Goal: Task Accomplishment & Management: Use online tool/utility

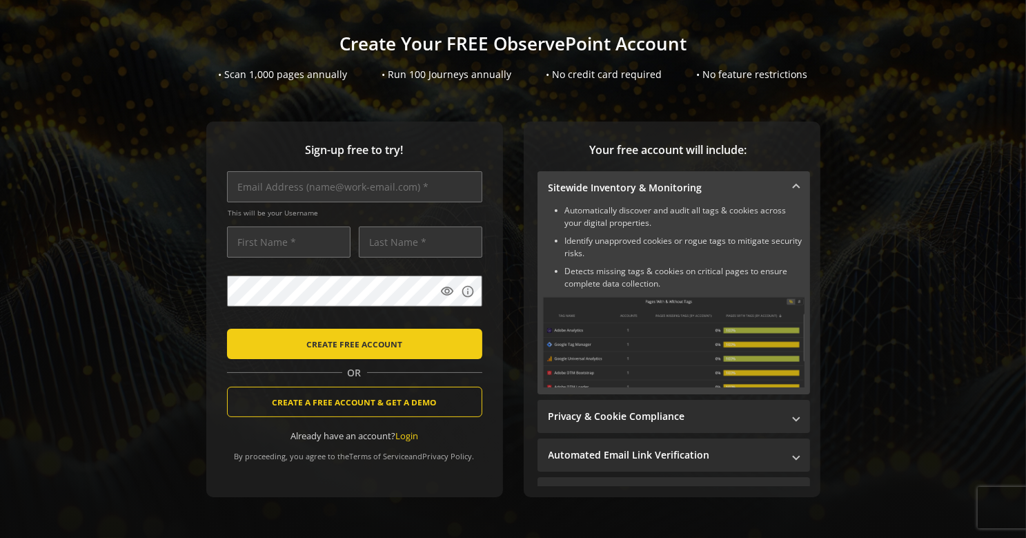
scroll to position [70, 0]
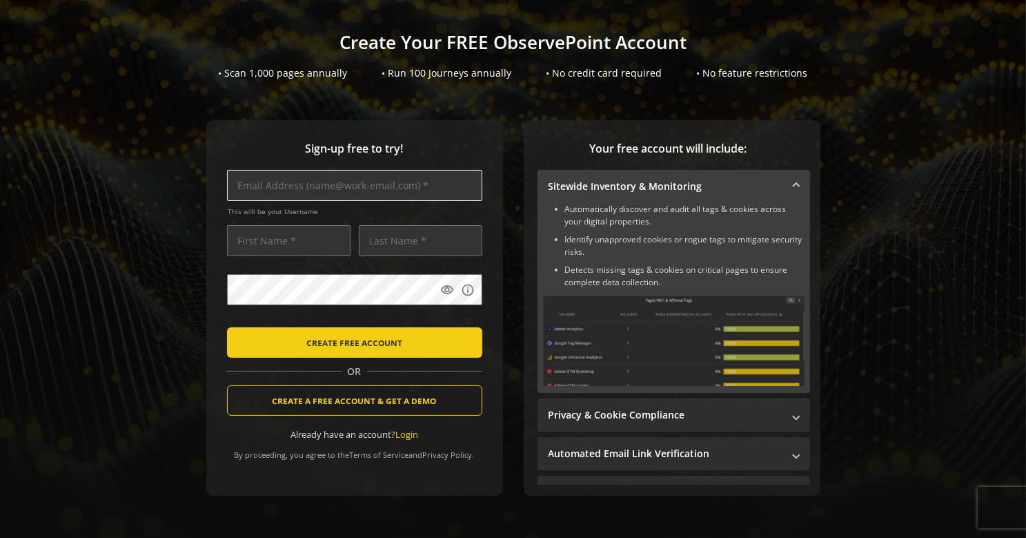
click at [319, 184] on input "text" at bounding box center [354, 185] width 255 height 31
click at [331, 186] on input "text" at bounding box center [354, 185] width 255 height 31
type input "[EMAIL_ADDRESS][DOMAIN_NAME]"
click at [287, 246] on input "text" at bounding box center [289, 240] width 124 height 31
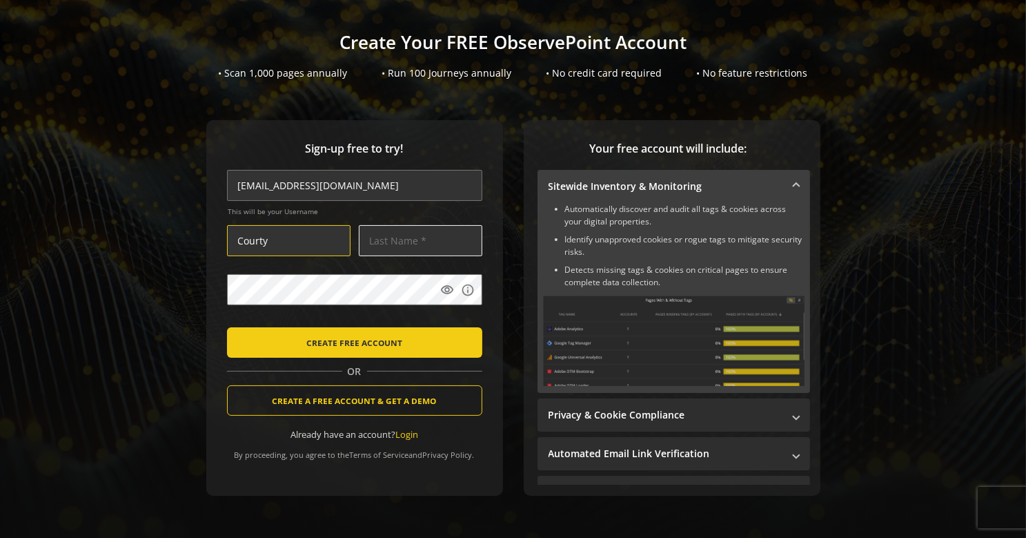
type input "Courty"
click at [381, 241] on input "text" at bounding box center [421, 240] width 124 height 31
type input "W"
click at [485, 232] on div "Sign-up free to try! [EMAIL_ADDRESS][DOMAIN_NAME] This will be your Username Co…" at bounding box center [354, 307] width 297 height 375
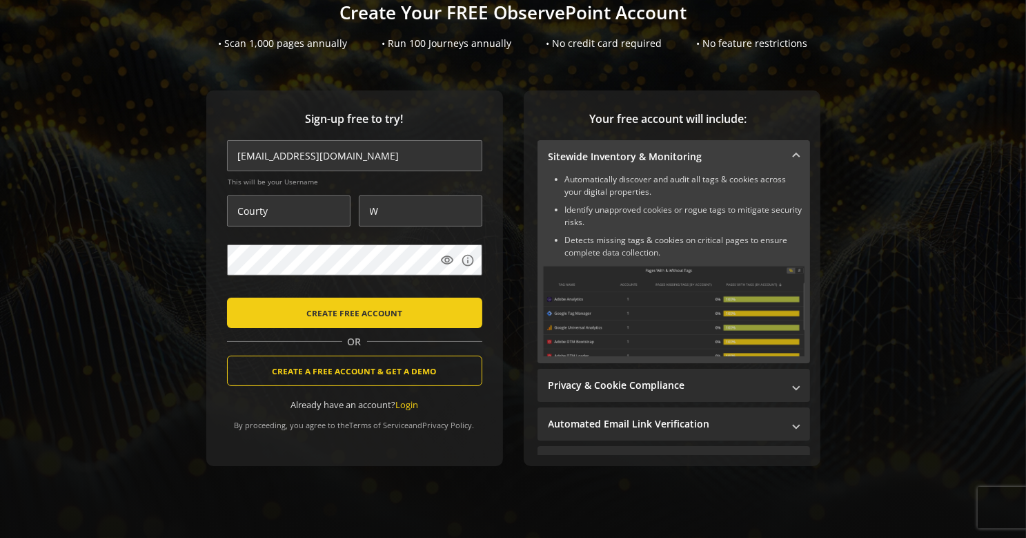
scroll to position [104, 0]
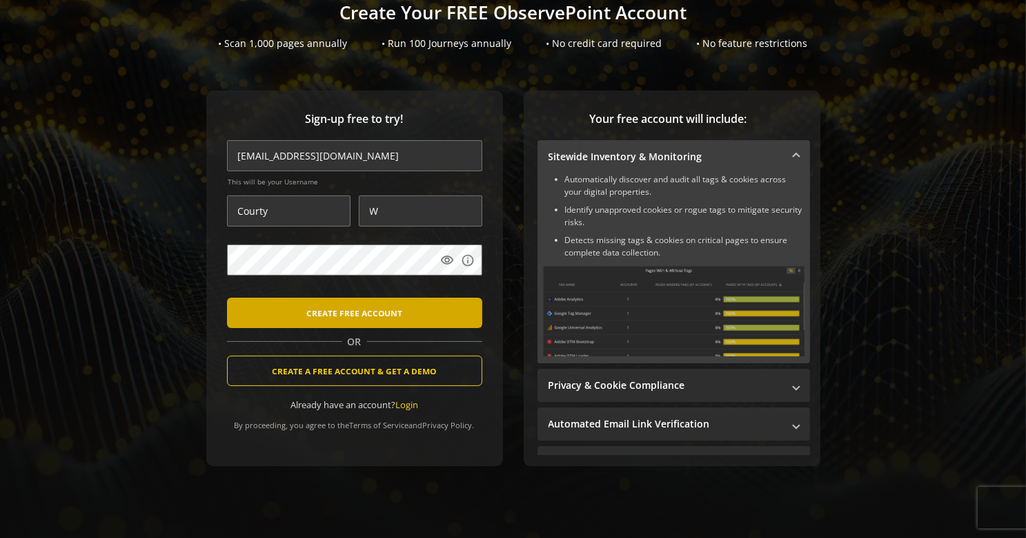
click at [345, 305] on span "CREATE FREE ACCOUNT" at bounding box center [354, 312] width 96 height 25
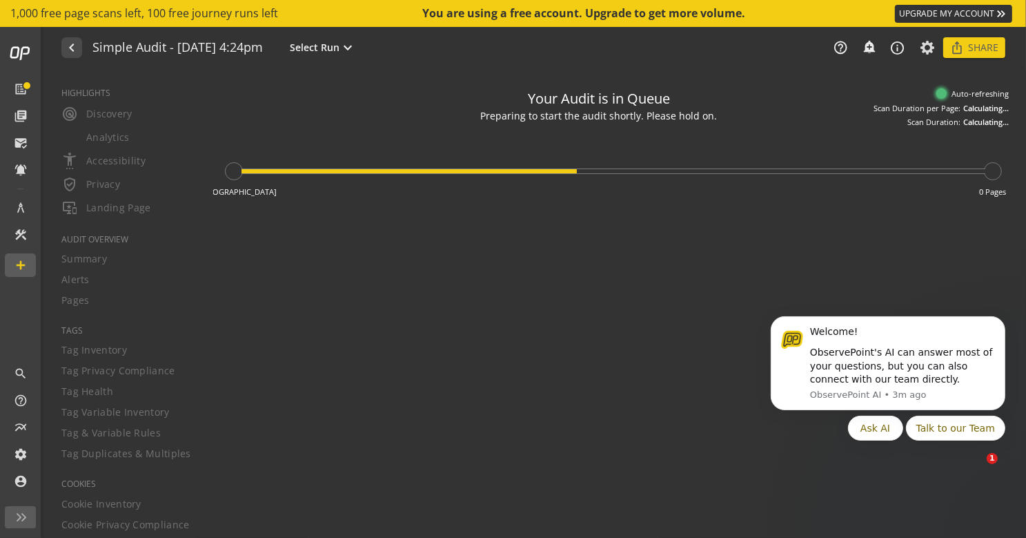
type textarea "Notes can include: -a description of what this audit is validating -changes in …"
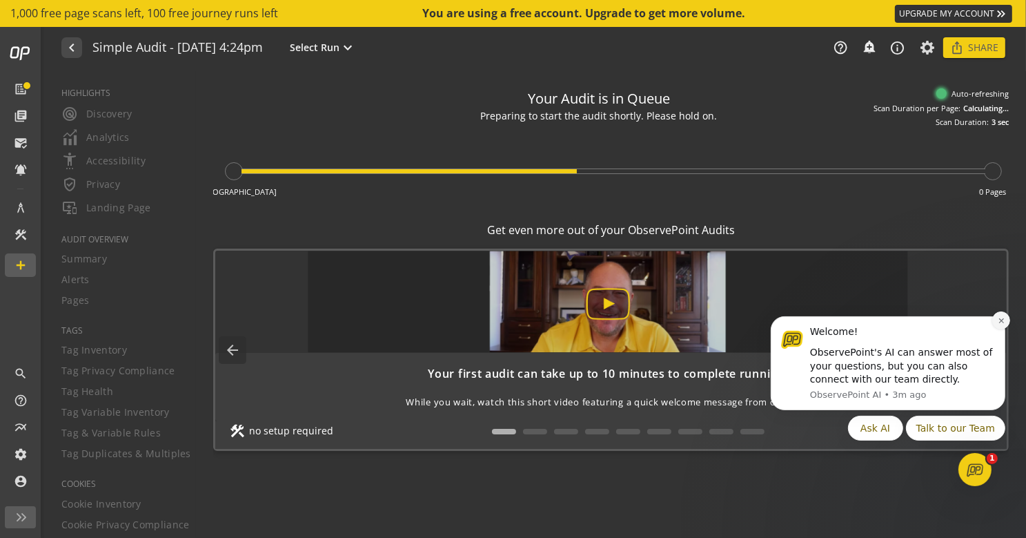
click at [1001, 316] on icon "Dismiss notification" at bounding box center [1001, 320] width 8 height 8
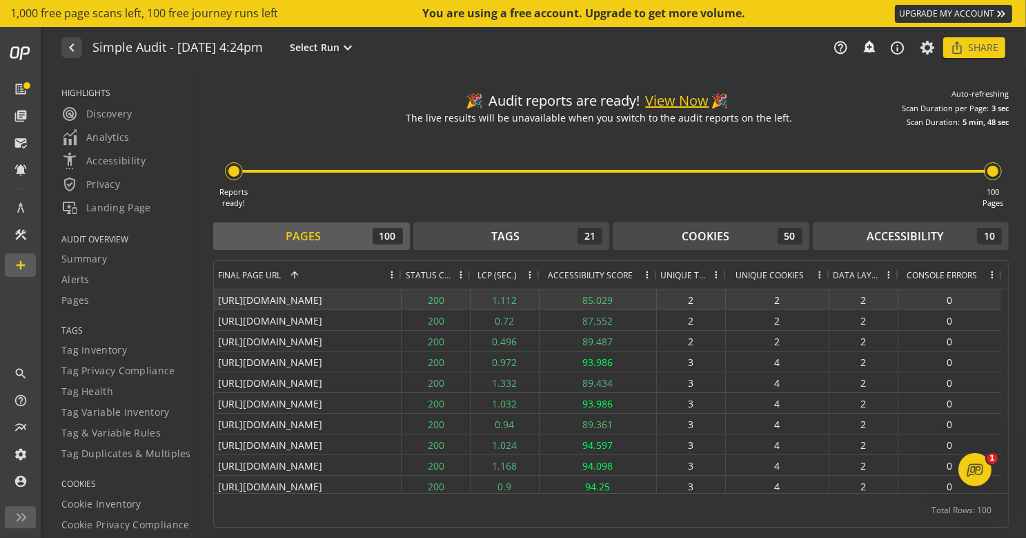
click at [299, 301] on div "[URL][DOMAIN_NAME]" at bounding box center [308, 299] width 188 height 20
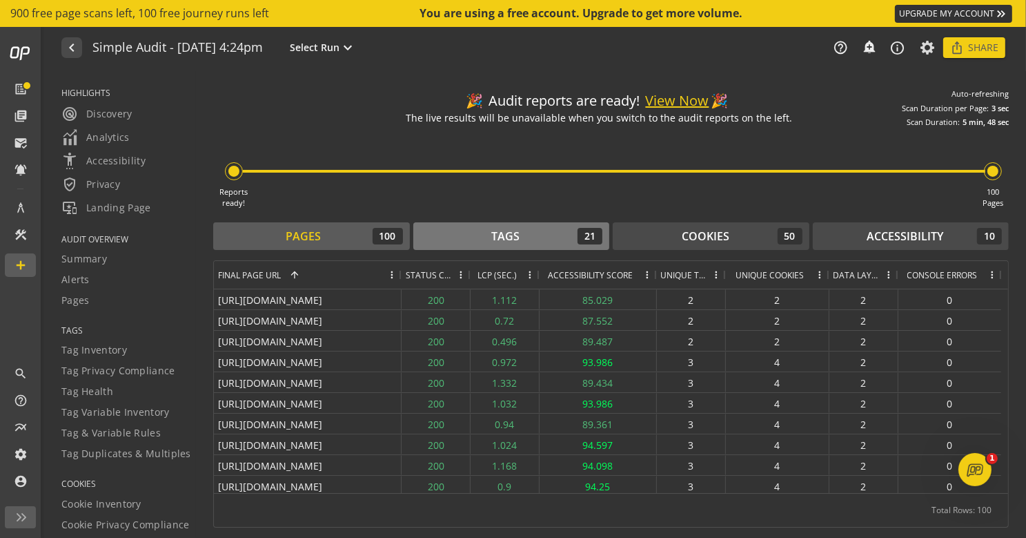
click at [465, 239] on div "Tags 21" at bounding box center [511, 236] width 183 height 17
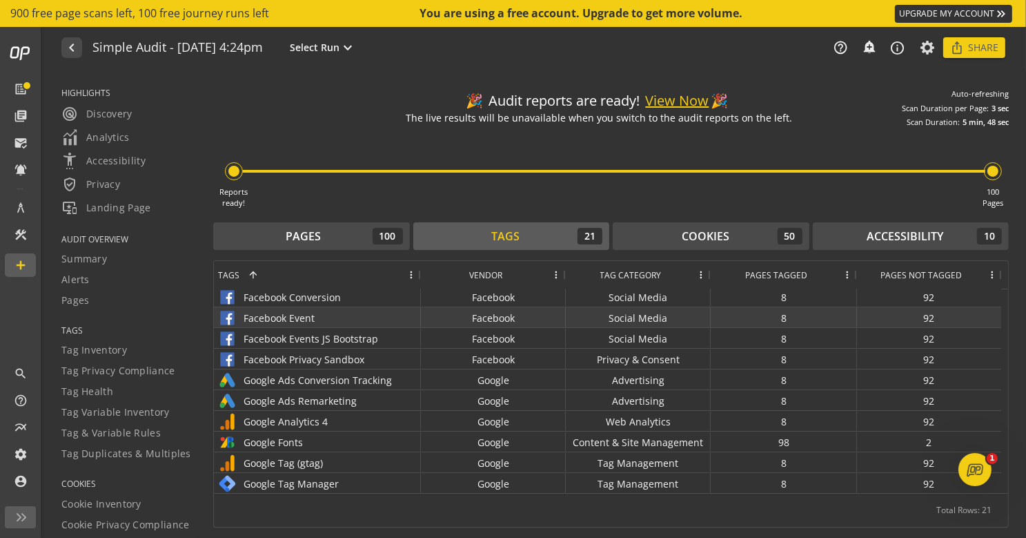
scroll to position [73, 0]
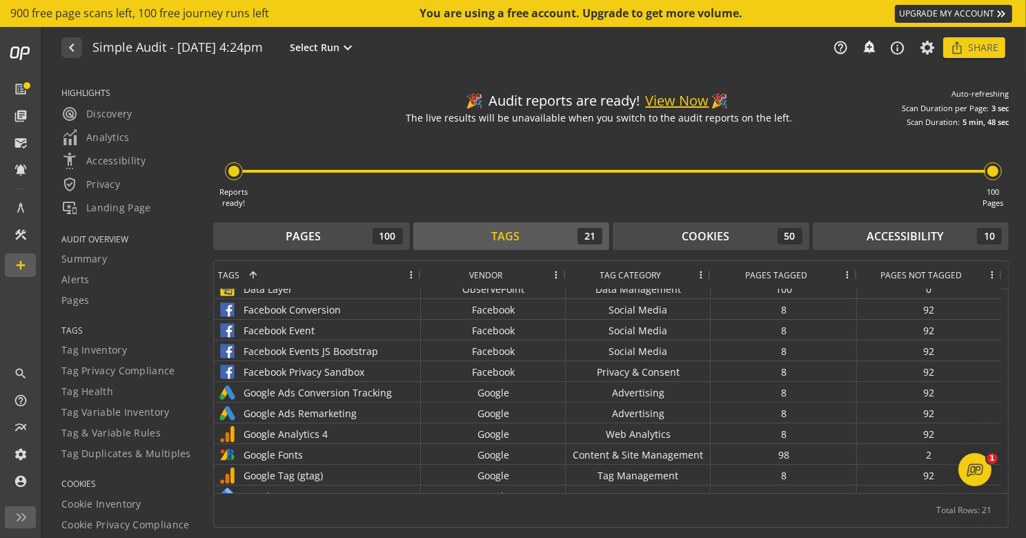
click at [791, 272] on span "Pages Tagged" at bounding box center [776, 275] width 62 height 12
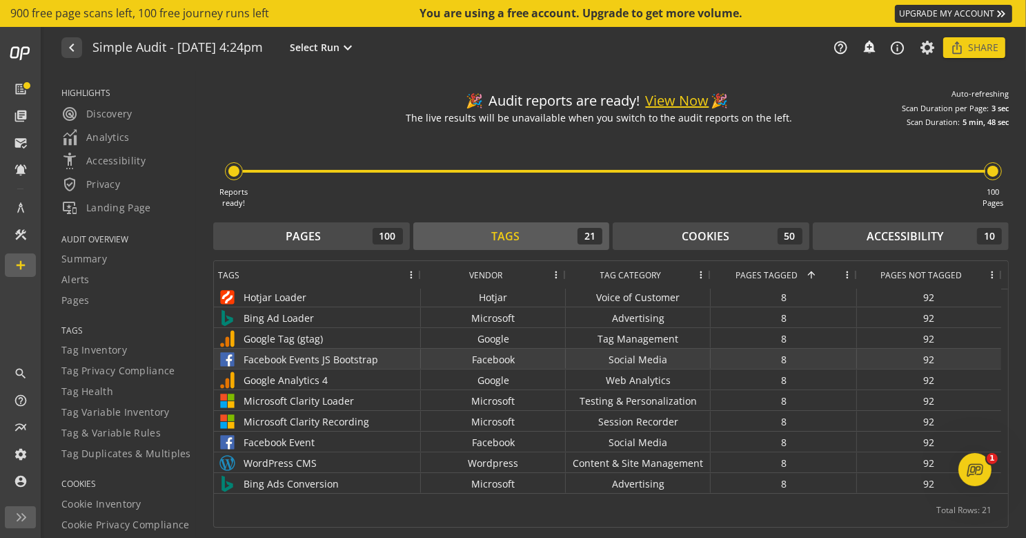
scroll to position [0, 0]
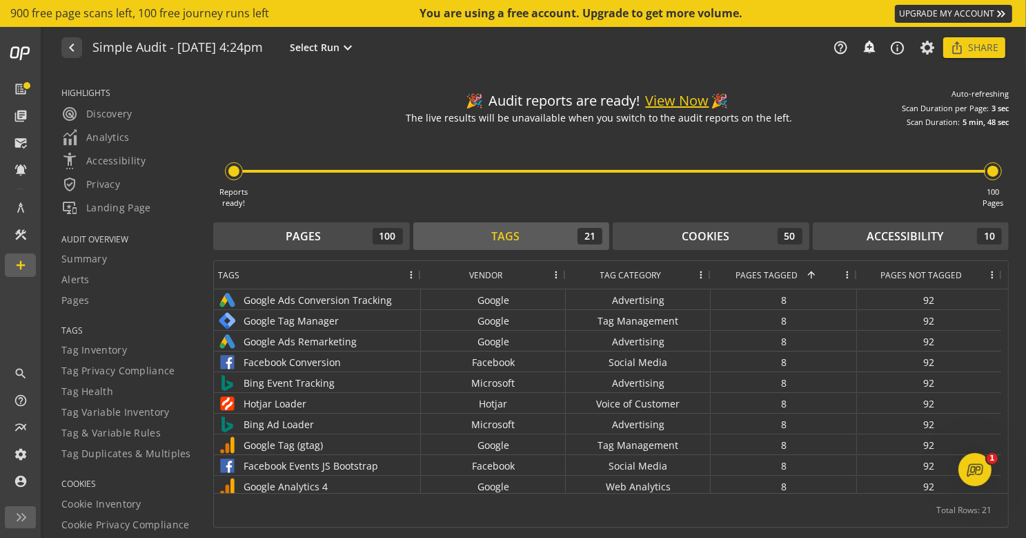
click at [282, 280] on div "Tags" at bounding box center [310, 275] width 184 height 28
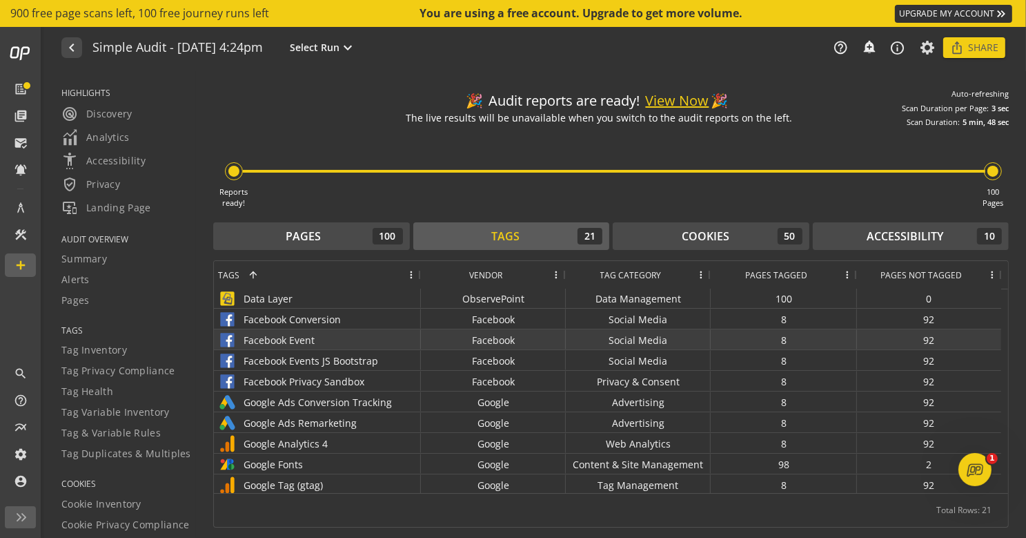
scroll to position [68, 0]
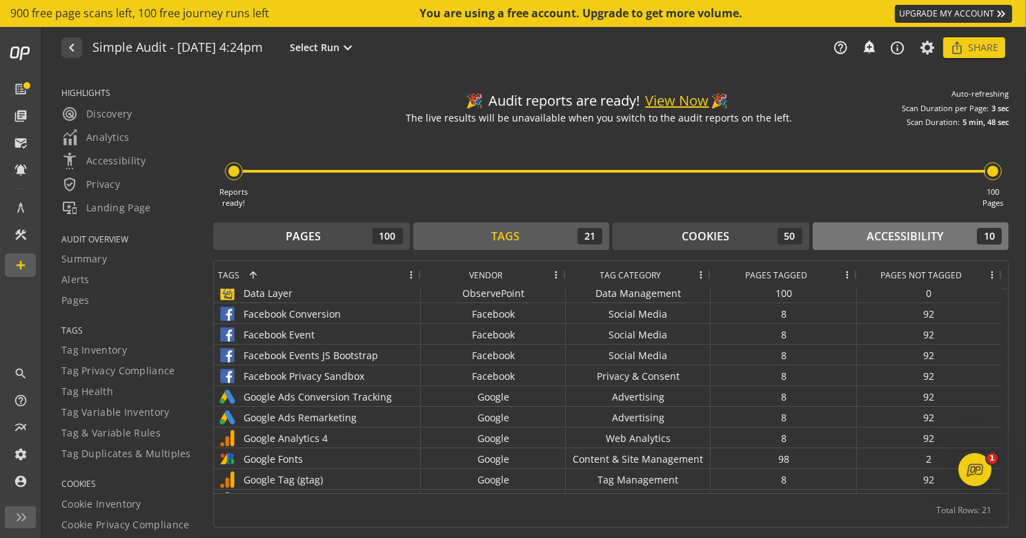
click at [894, 236] on div "Accessibility" at bounding box center [905, 236] width 77 height 16
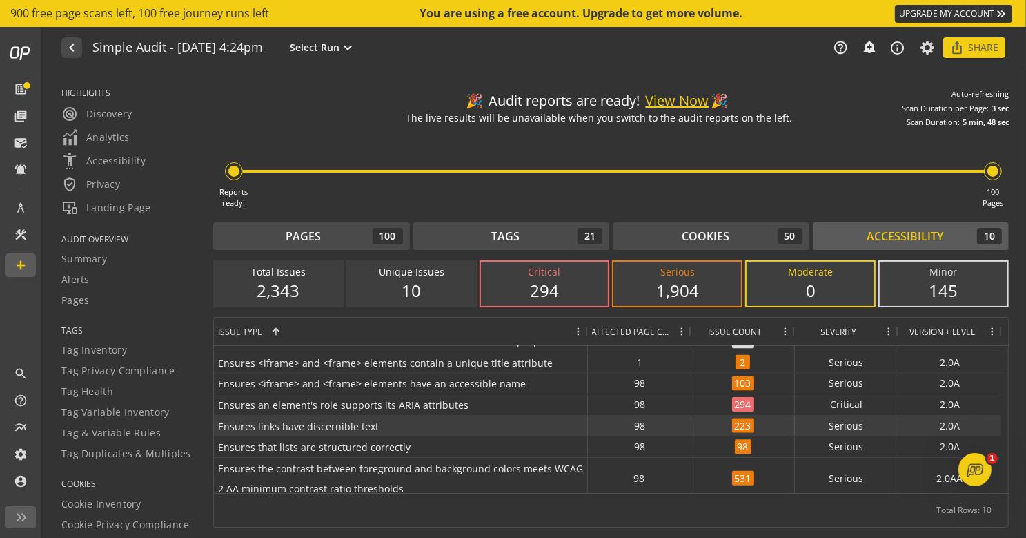
scroll to position [0, 0]
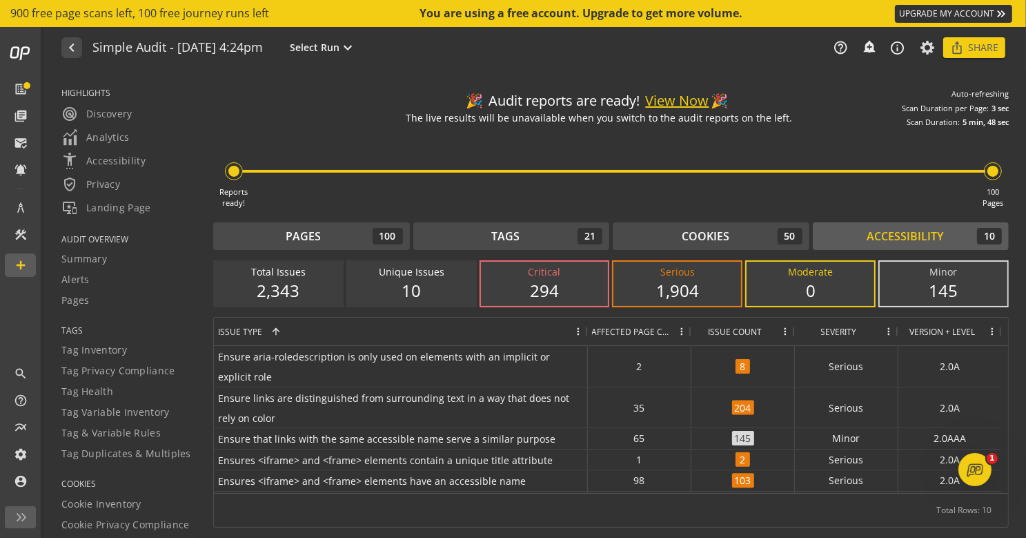
click at [551, 275] on div "Critical" at bounding box center [545, 272] width 100 height 14
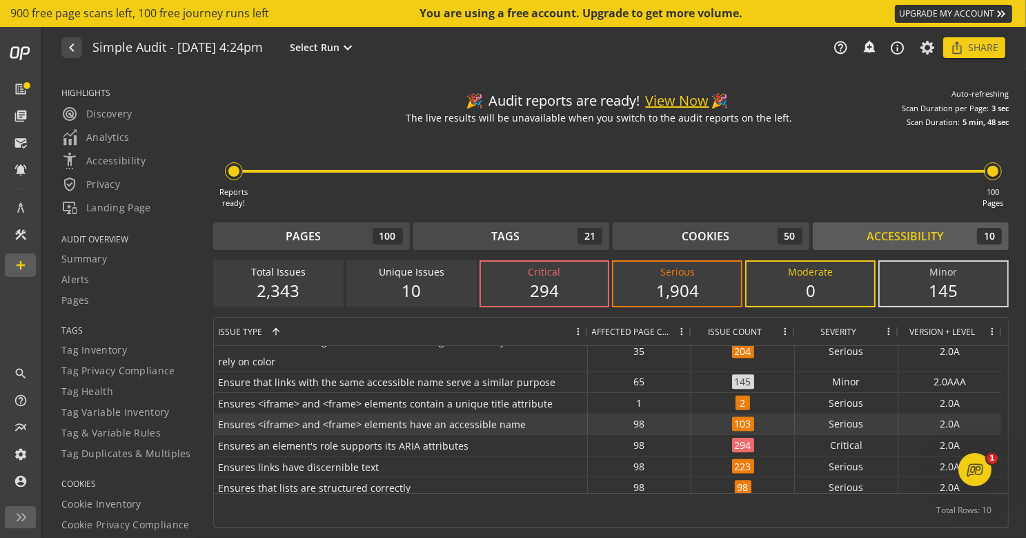
scroll to position [58, 0]
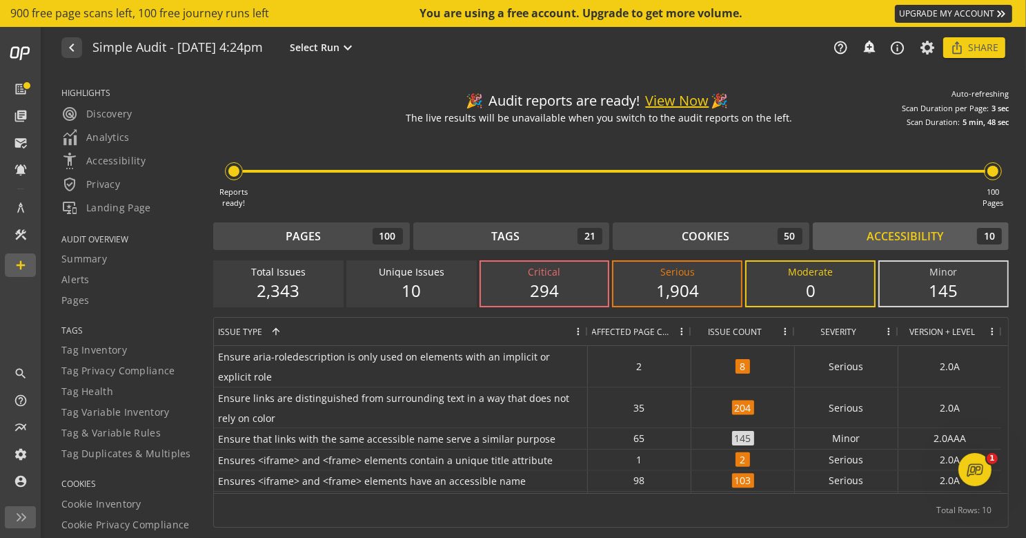
click at [420, 283] on div "10" at bounding box center [412, 290] width 100 height 23
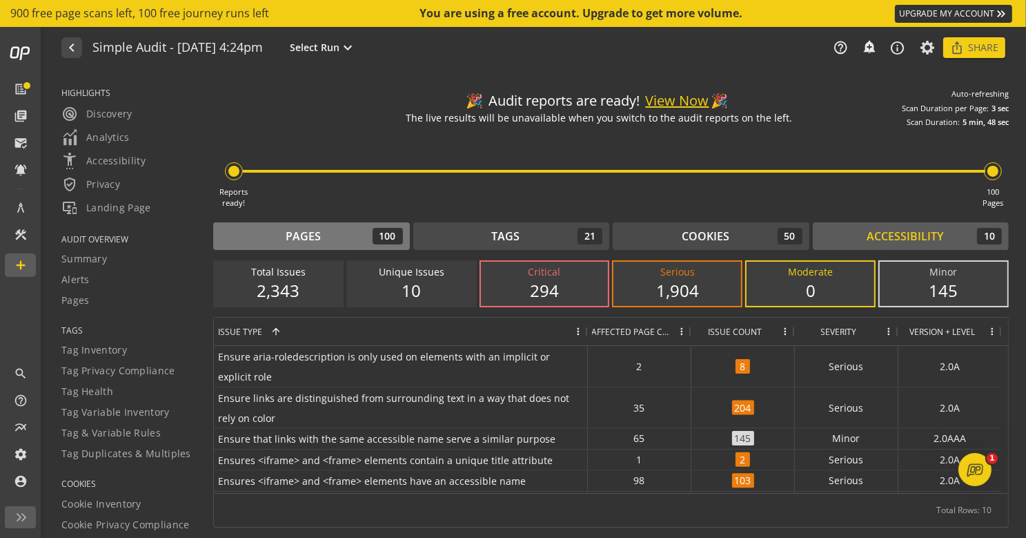
click at [328, 233] on div "Pages 100" at bounding box center [311, 236] width 183 height 17
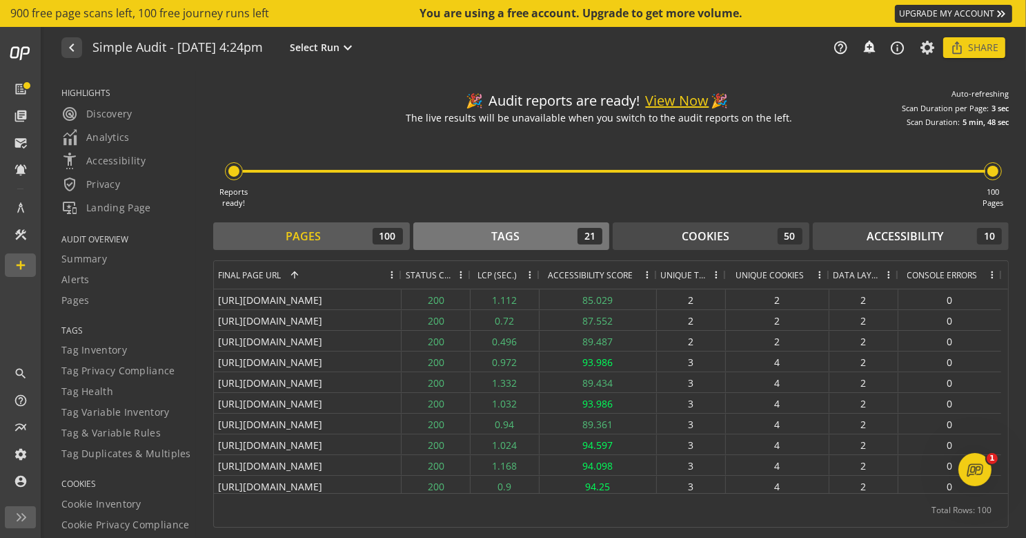
click at [450, 226] on button "Tags 21" at bounding box center [511, 236] width 197 height 28
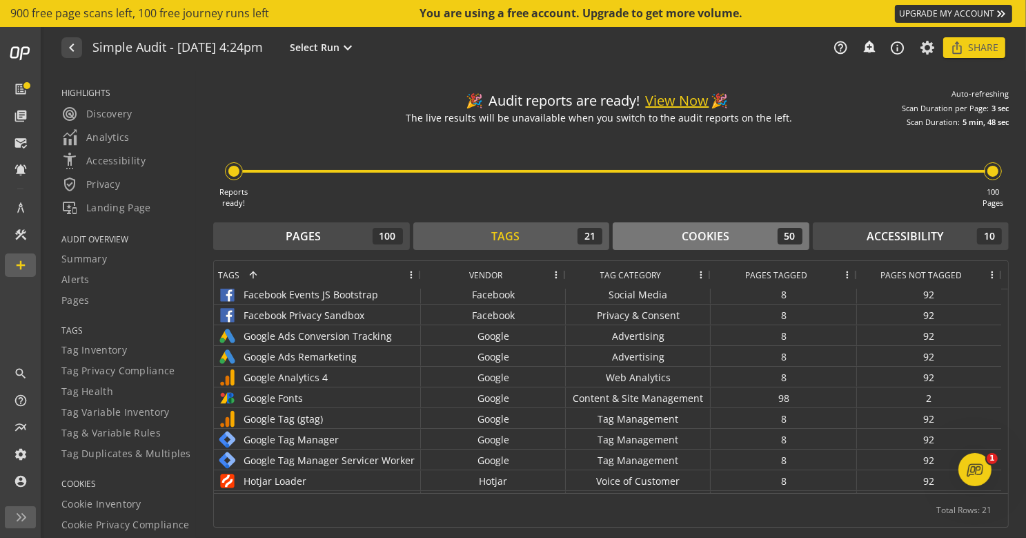
click at [670, 234] on div "Cookies 50" at bounding box center [711, 236] width 183 height 17
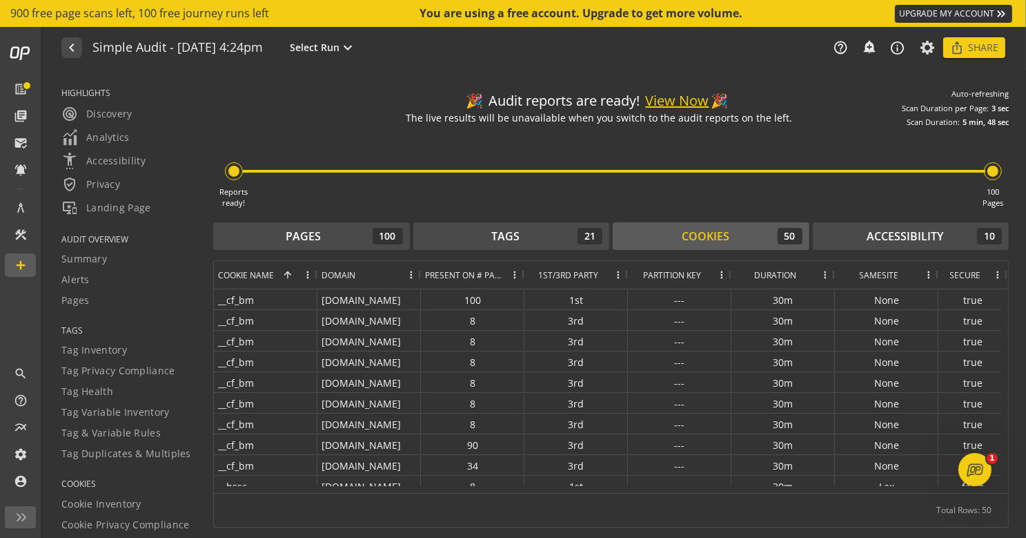
click at [357, 273] on div "Domain" at bounding box center [362, 275] width 80 height 28
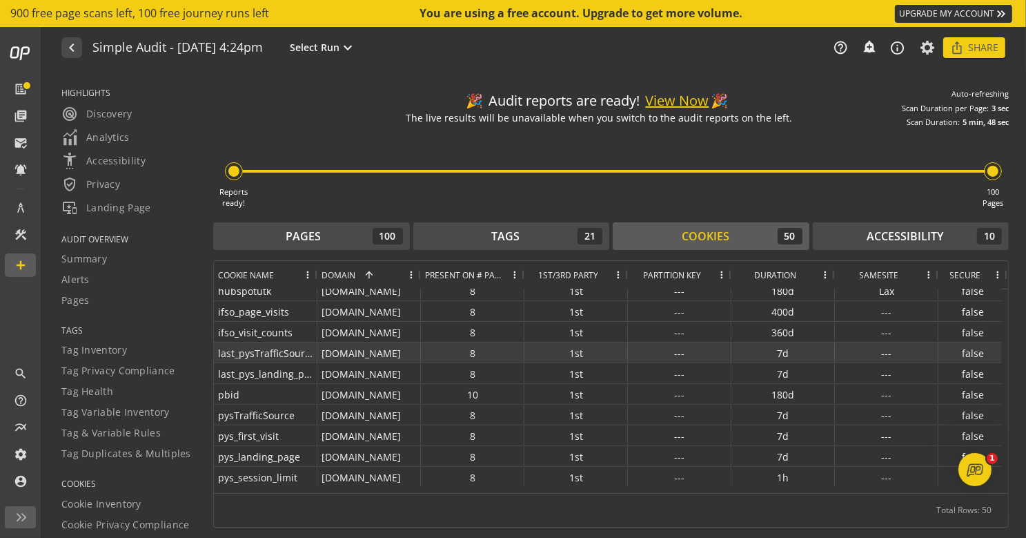
click at [371, 345] on div "[DOMAIN_NAME]" at bounding box center [369, 352] width 104 height 20
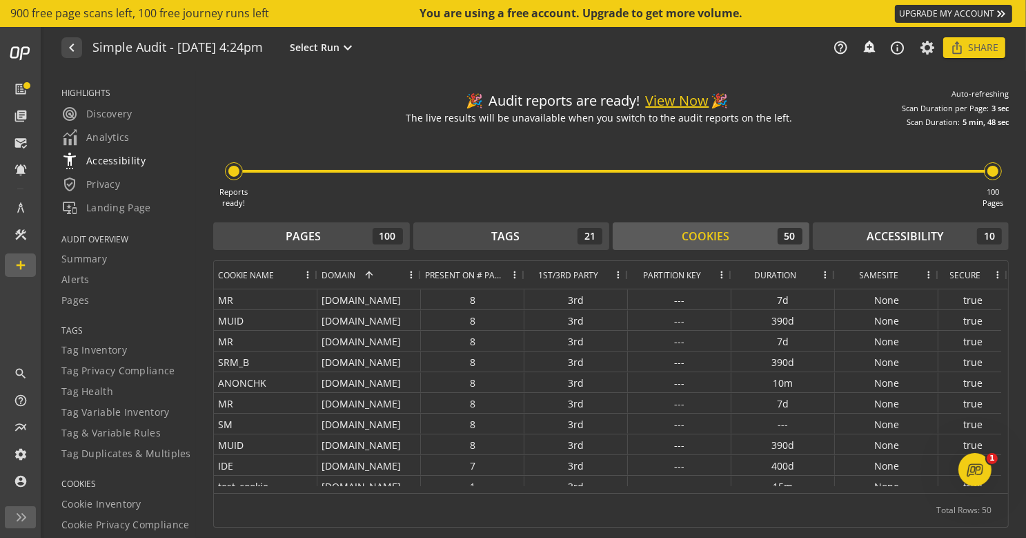
click at [124, 159] on span "settings_accessibility Accessibility" at bounding box center [103, 161] width 84 height 17
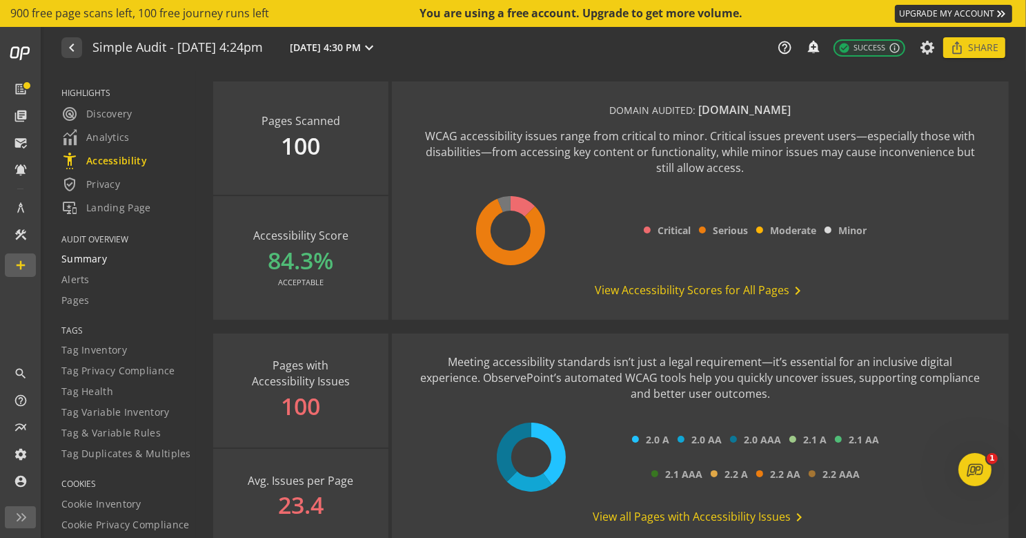
click at [84, 257] on span "Summary" at bounding box center [84, 259] width 46 height 14
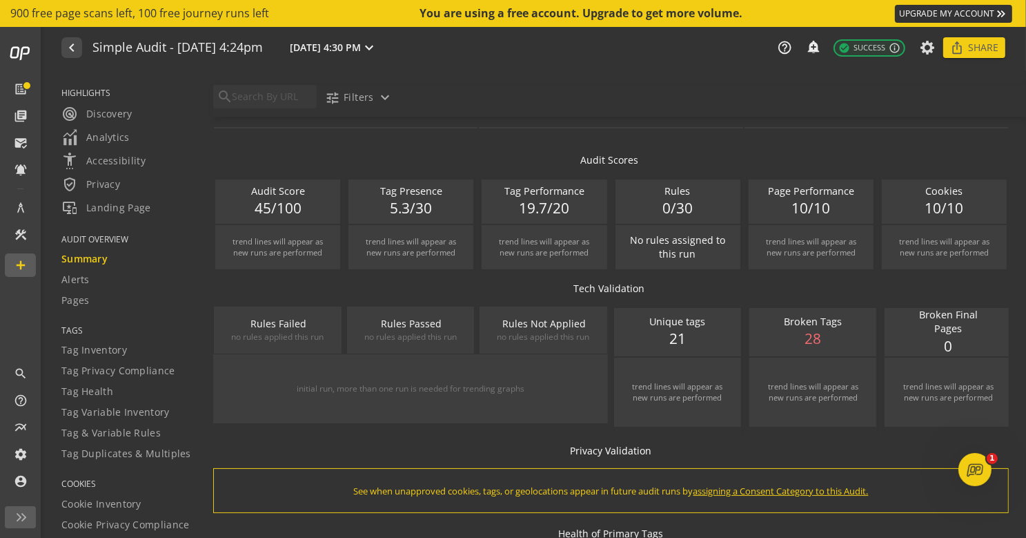
scroll to position [47, 0]
click at [807, 336] on span "28" at bounding box center [813, 338] width 17 height 21
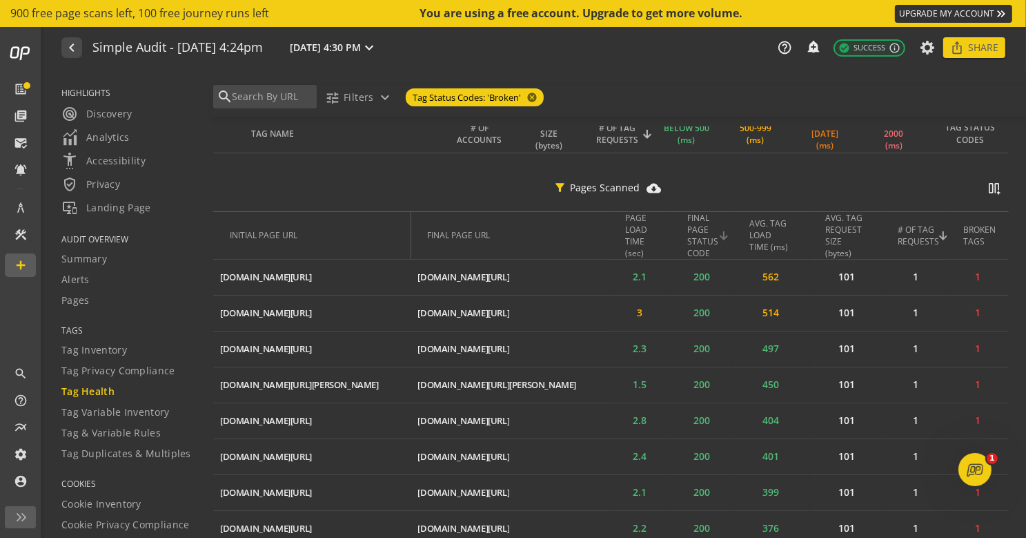
scroll to position [329, 0]
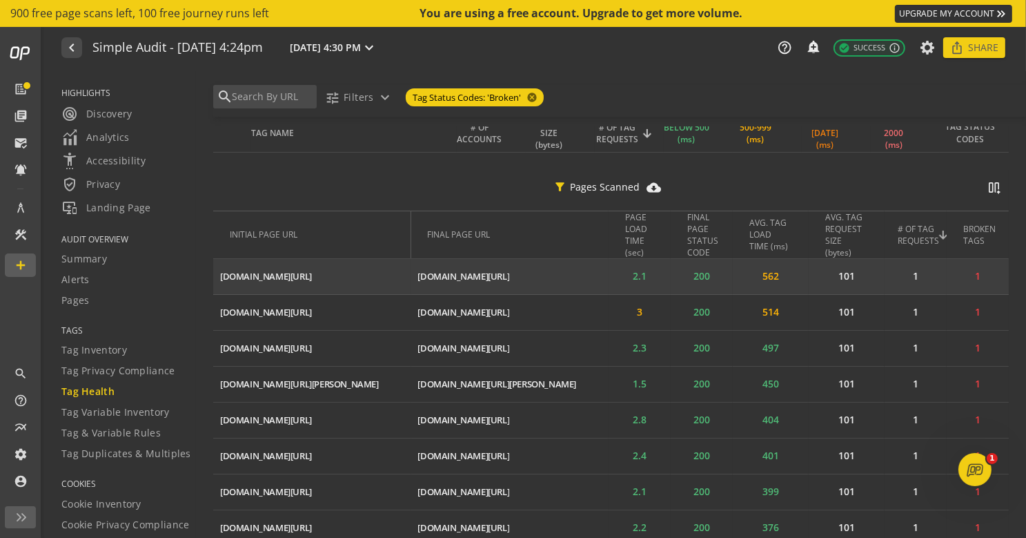
click at [640, 265] on td "2.1" at bounding box center [640, 277] width 62 height 36
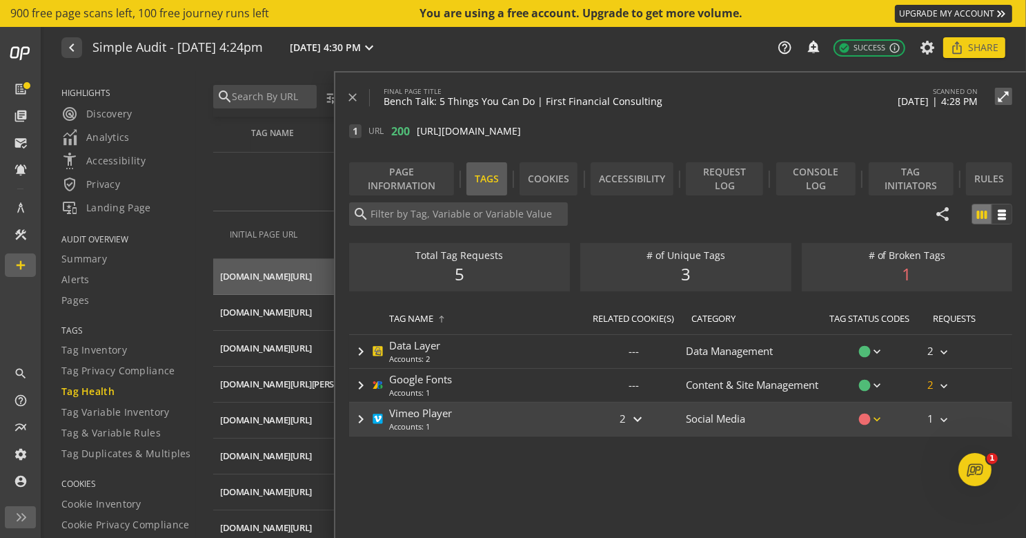
click at [869, 419] on mat-icon "circle" at bounding box center [865, 419] width 14 height 14
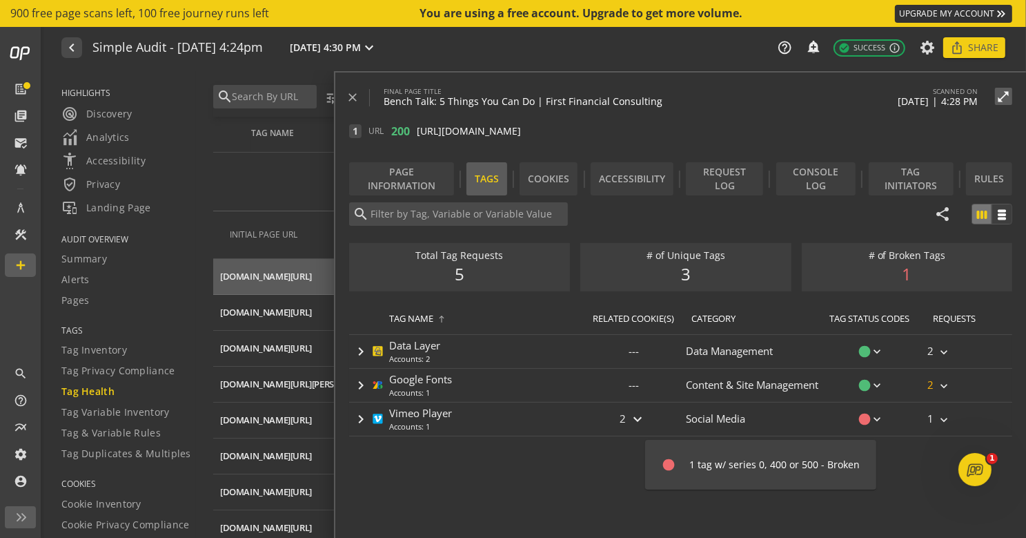
click at [517, 412] on div at bounding box center [513, 269] width 1026 height 538
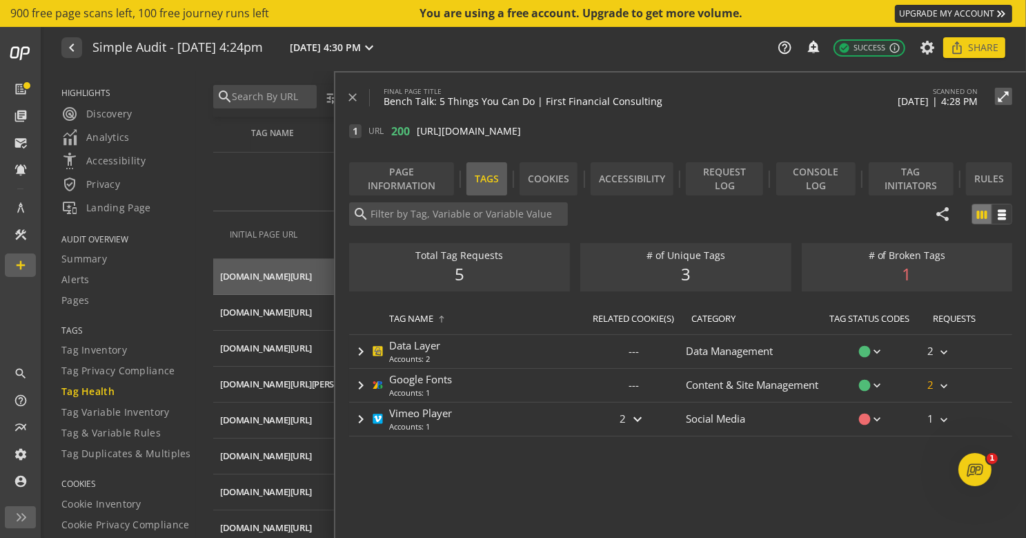
click at [517, 412] on div "keyboard_arrow_right Vimeo Player Accounts: 1" at bounding box center [465, 418] width 233 height 33
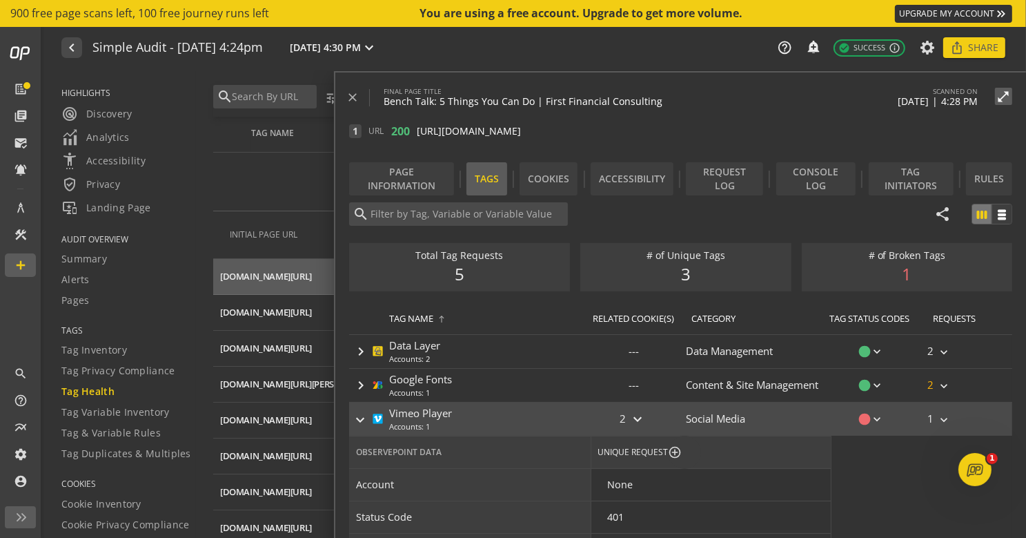
scroll to position [0, 0]
click at [863, 414] on mat-icon "circle" at bounding box center [865, 419] width 14 height 14
click at [571, 418] on div at bounding box center [513, 269] width 1026 height 538
click at [351, 94] on mat-icon "close" at bounding box center [353, 97] width 14 height 14
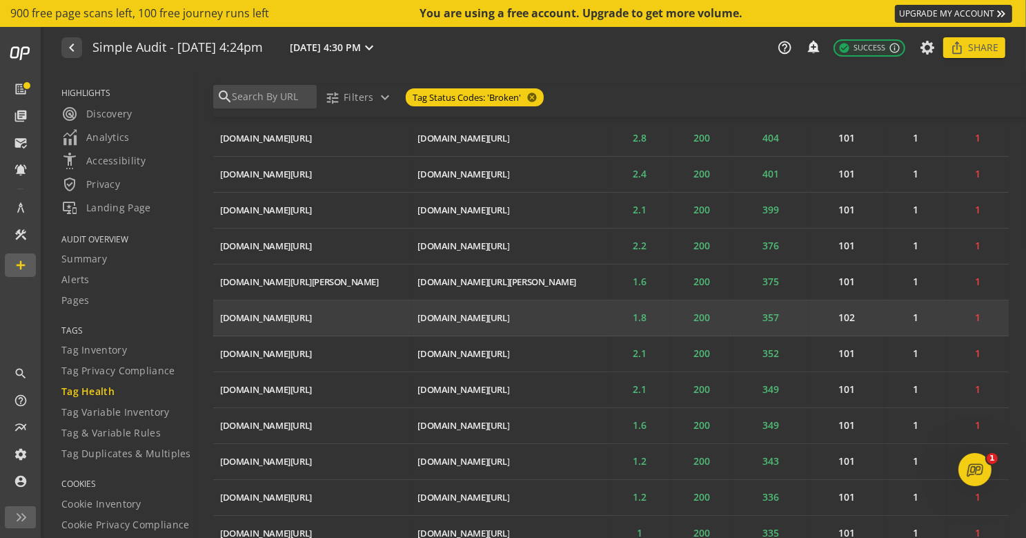
scroll to position [607, 0]
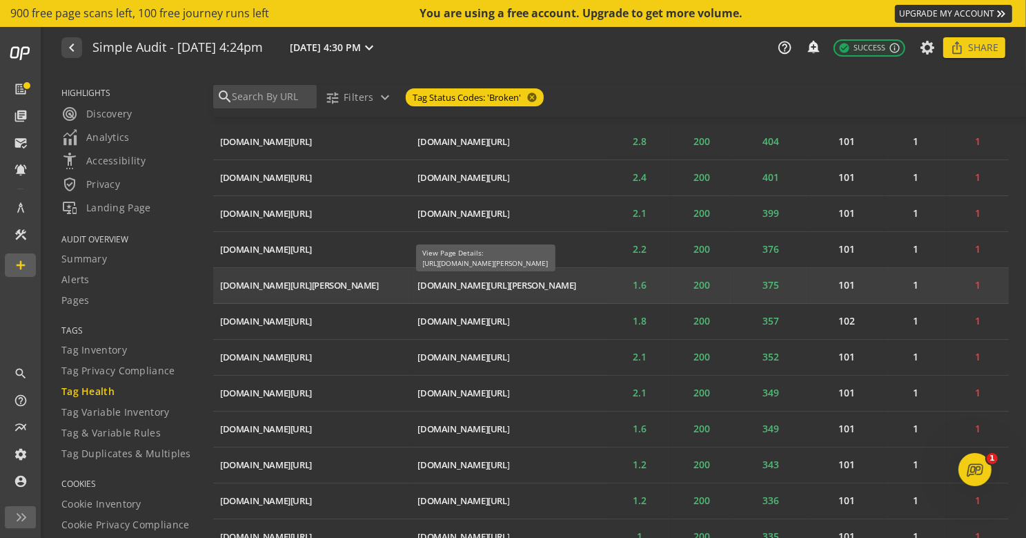
drag, startPoint x: 513, startPoint y: 280, endPoint x: 491, endPoint y: 279, distance: 22.1
click at [491, 279] on div "[DOMAIN_NAME][URL][PERSON_NAME]" at bounding box center [497, 285] width 159 height 13
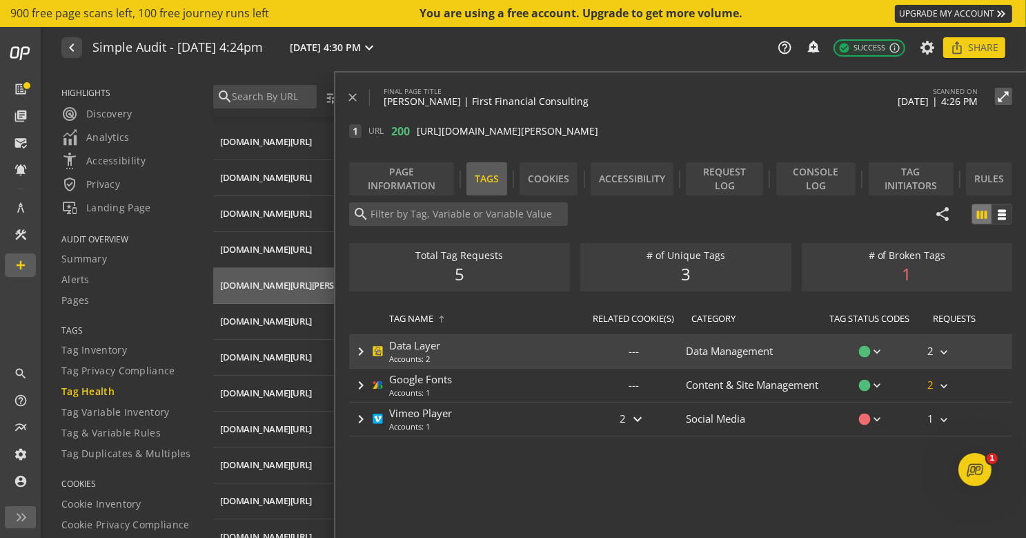
click at [495, 347] on div "keyboard_arrow_right Data Layer Accounts: 2" at bounding box center [465, 351] width 233 height 33
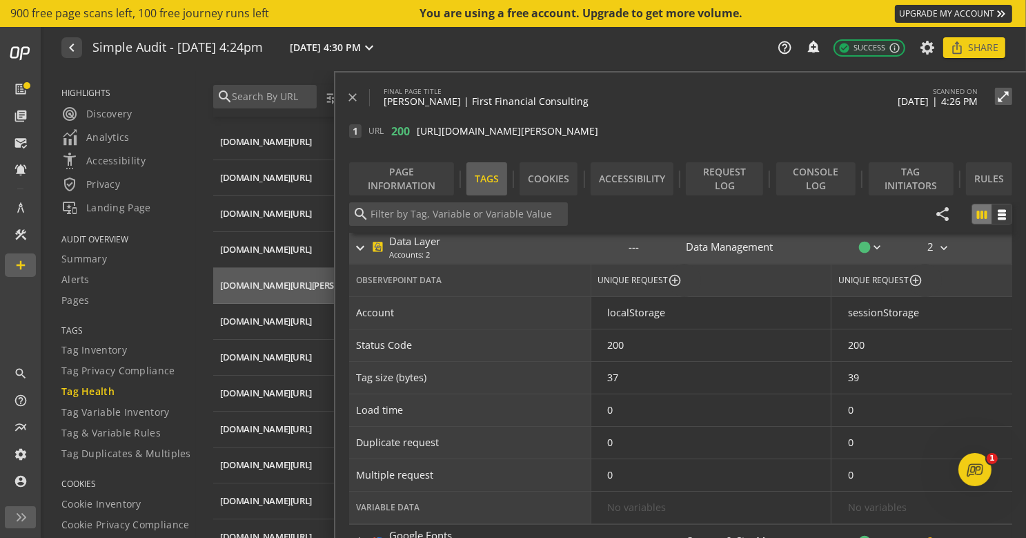
scroll to position [105, 0]
click at [361, 246] on mat-icon "keyboard_arrow_right" at bounding box center [360, 247] width 17 height 17
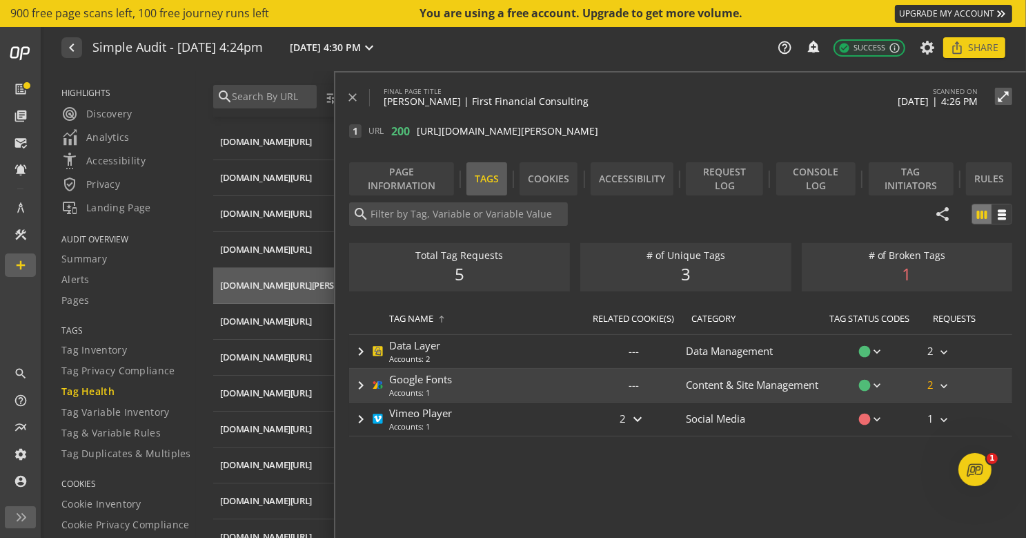
click at [400, 384] on div "Google Fonts" at bounding box center [420, 379] width 63 height 14
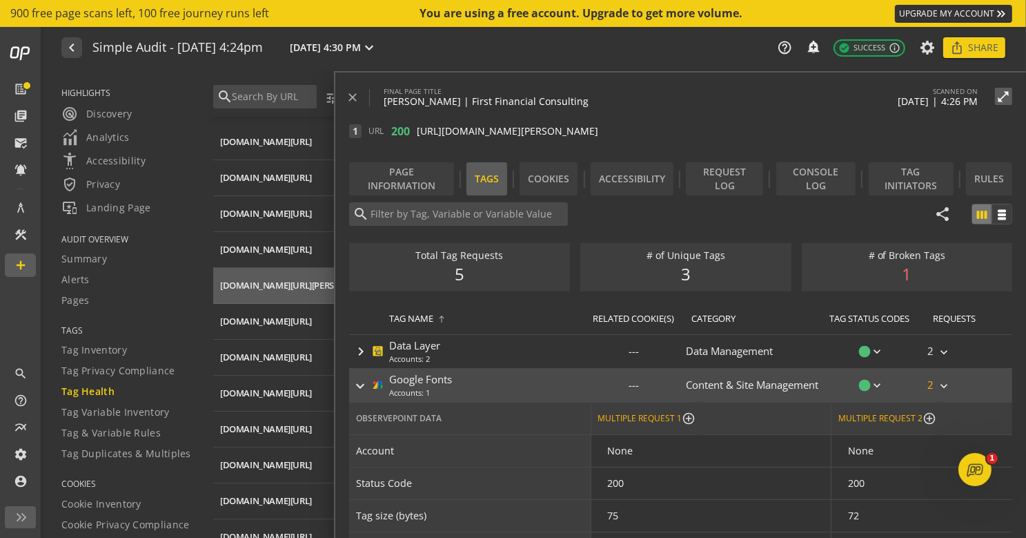
click at [362, 384] on mat-icon "keyboard_arrow_right" at bounding box center [360, 386] width 17 height 17
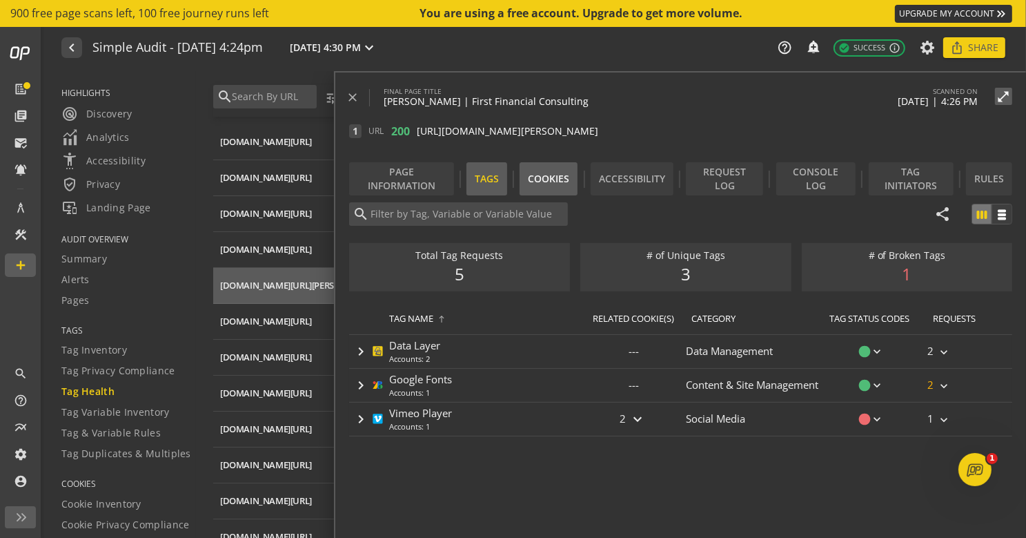
click at [559, 179] on div "Cookies" at bounding box center [548, 179] width 41 height 14
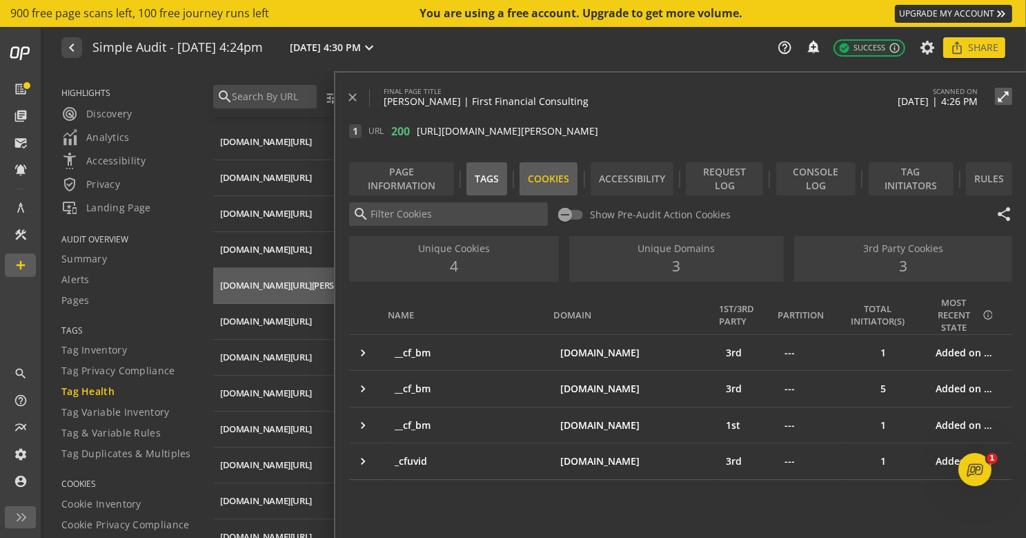
click at [499, 178] on div "Tags" at bounding box center [487, 179] width 24 height 14
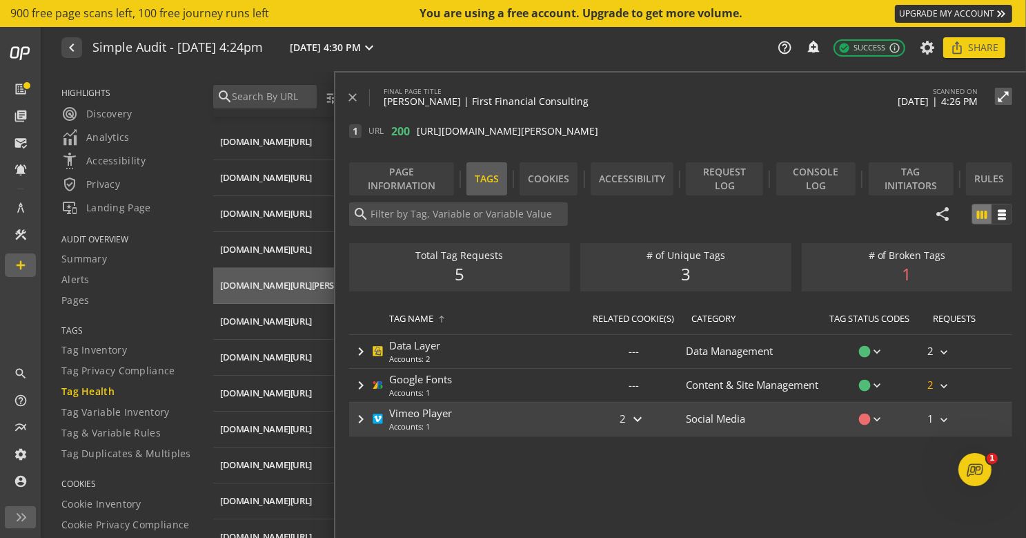
click at [635, 416] on mat-icon "keyboard_arrow_down" at bounding box center [638, 419] width 17 height 17
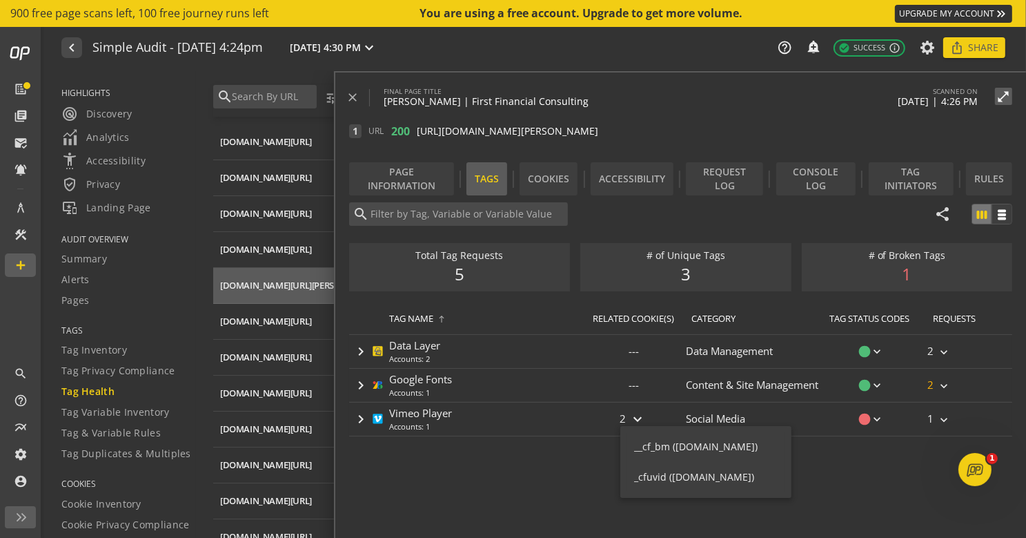
click at [571, 468] on div at bounding box center [513, 269] width 1026 height 538
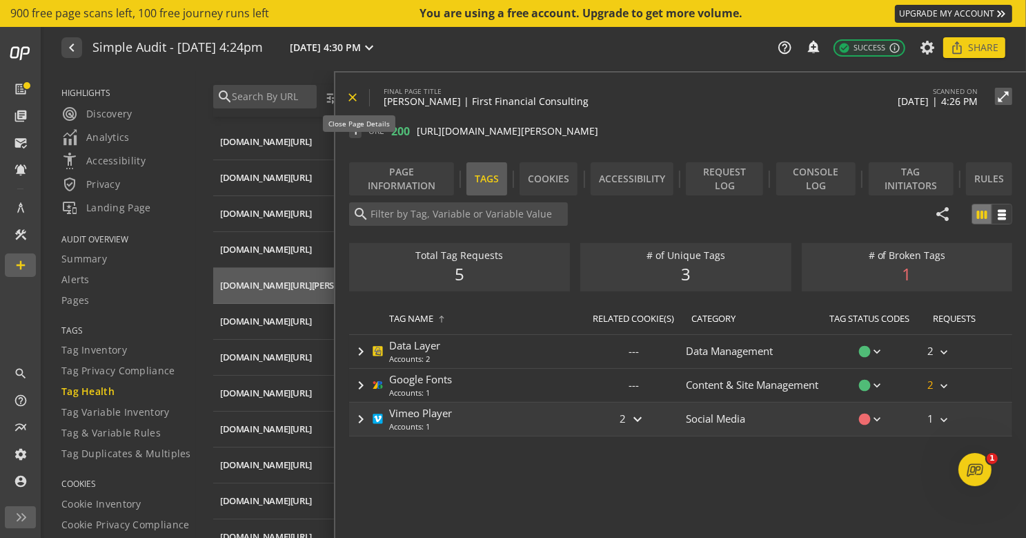
click at [351, 96] on mat-icon "close" at bounding box center [353, 97] width 14 height 14
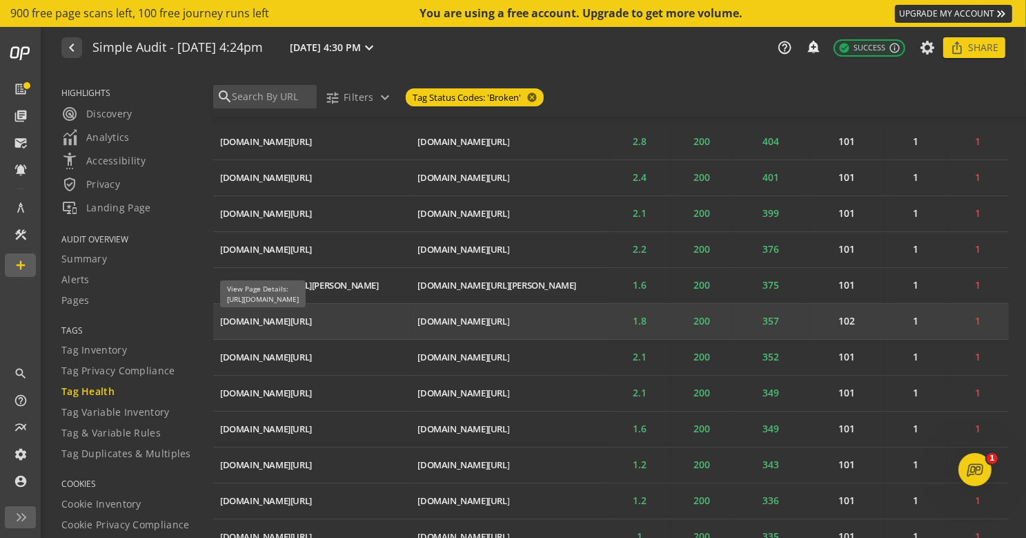
click at [312, 315] on div "[DOMAIN_NAME][URL]" at bounding box center [266, 321] width 92 height 13
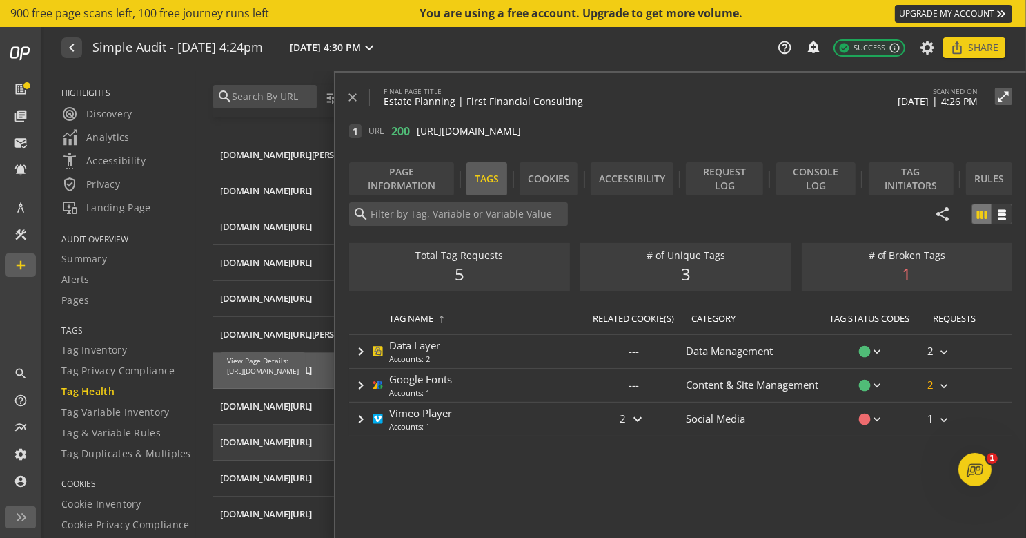
scroll to position [552, 0]
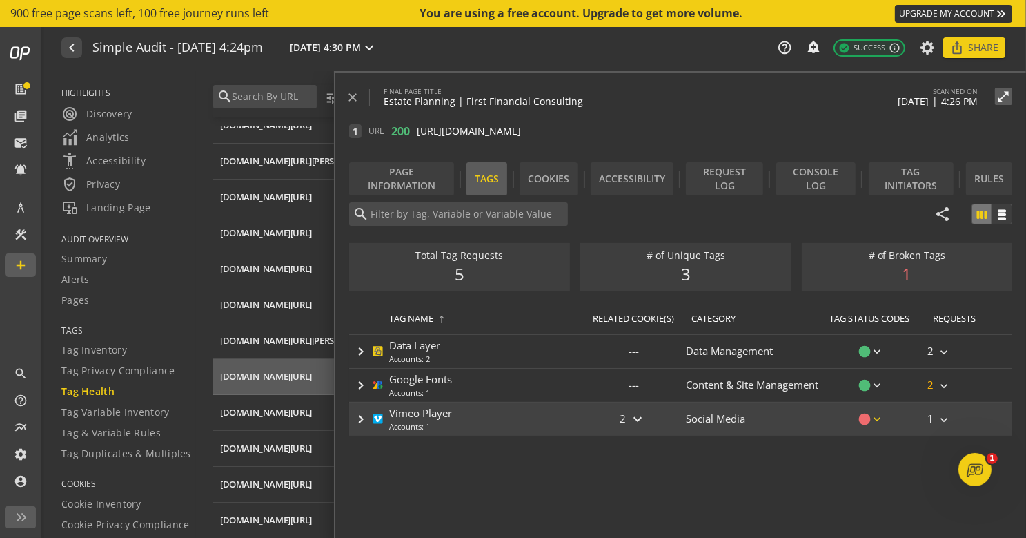
click at [881, 416] on mat-icon "keyboard_arrow_down" at bounding box center [877, 419] width 14 height 14
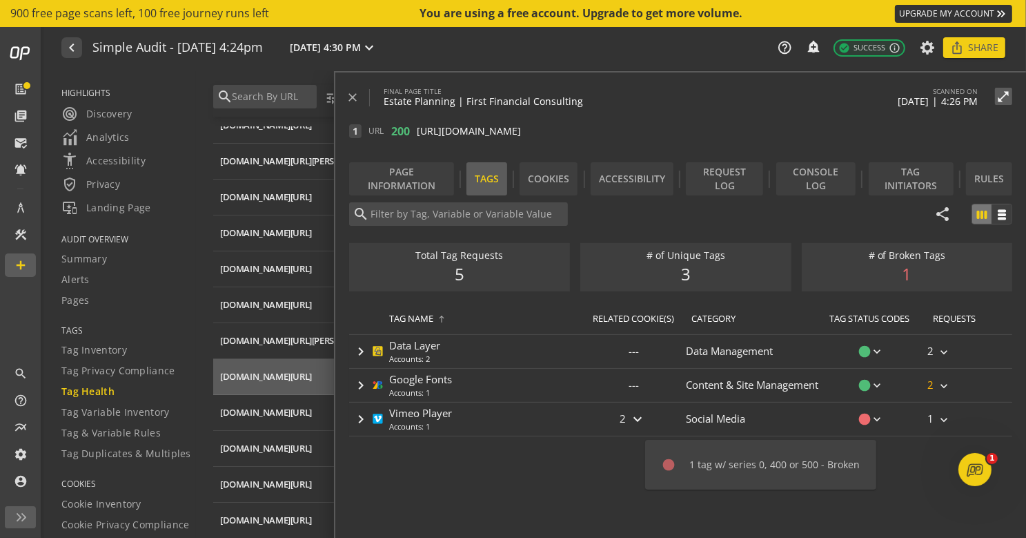
click at [751, 467] on div "1 tag w/ series 0, 400 or 500 - Broken" at bounding box center [774, 465] width 170 height 14
click at [519, 411] on div at bounding box center [513, 269] width 1026 height 538
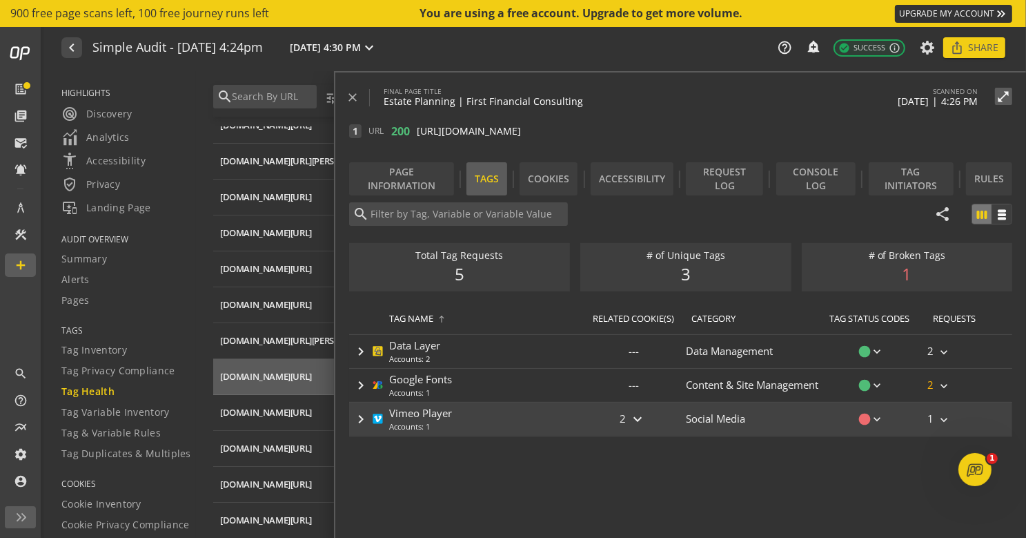
click at [428, 411] on div "Vimeo Player" at bounding box center [420, 413] width 63 height 14
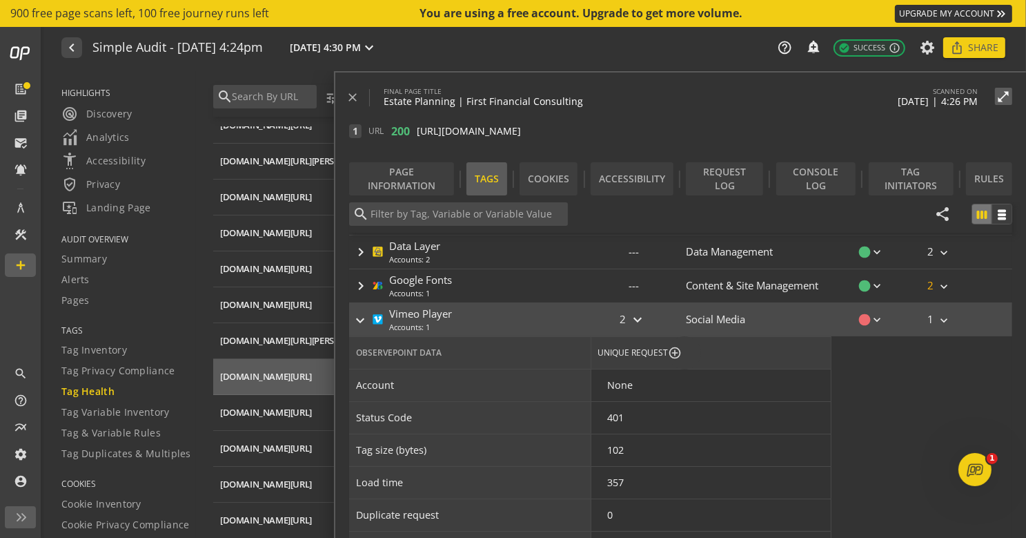
scroll to position [99, 0]
click at [874, 313] on mat-icon "keyboard_arrow_down" at bounding box center [877, 320] width 14 height 14
click at [352, 95] on div at bounding box center [513, 269] width 1026 height 538
click at [352, 95] on mat-icon "close" at bounding box center [353, 97] width 14 height 14
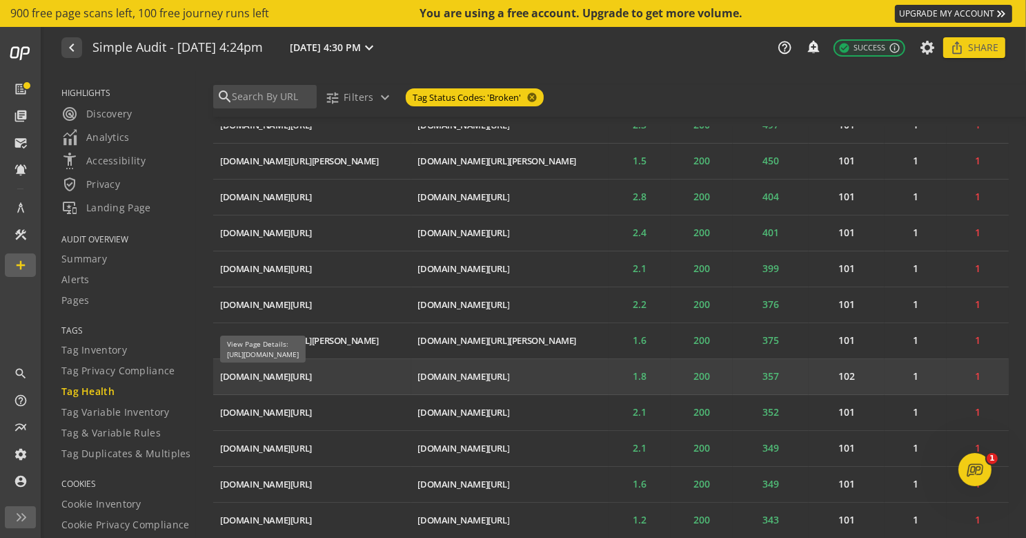
drag, startPoint x: 350, startPoint y: 375, endPoint x: 244, endPoint y: 372, distance: 105.6
click at [244, 372] on td "[DOMAIN_NAME][URL] ios_share" at bounding box center [312, 377] width 198 height 36
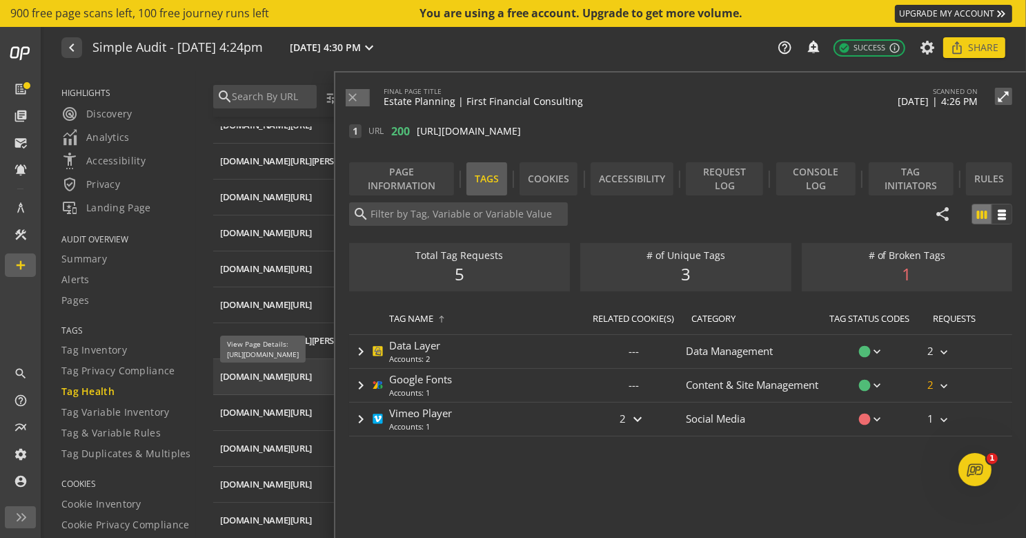
click at [254, 370] on div "[DOMAIN_NAME][URL]" at bounding box center [266, 376] width 92 height 13
drag, startPoint x: 417, startPoint y: 132, endPoint x: 595, endPoint y: 133, distance: 178.1
click at [595, 133] on div "1 URL 200 [URL][DOMAIN_NAME] open_in_new content_copy" at bounding box center [687, 131] width 677 height 14
copy div "[URL][DOMAIN_NAME] open_in_new content_copy Page Information"
click at [566, 52] on div "navigate_before Simple Audit - [DATE] 4:24pm [DATE] 4:30 PM expand_more help_ou…" at bounding box center [535, 47] width 982 height 41
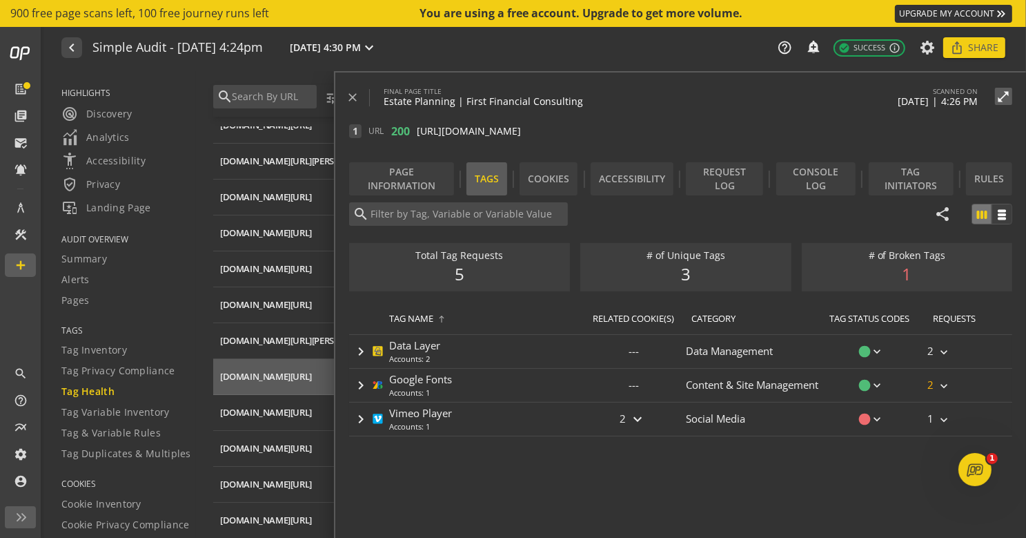
click at [643, 63] on div "navigate_before Simple Audit - [DATE] 4:24pm [DATE] 4:30 PM expand_more help_ou…" at bounding box center [535, 47] width 982 height 41
click at [350, 97] on mat-icon "close" at bounding box center [353, 97] width 14 height 14
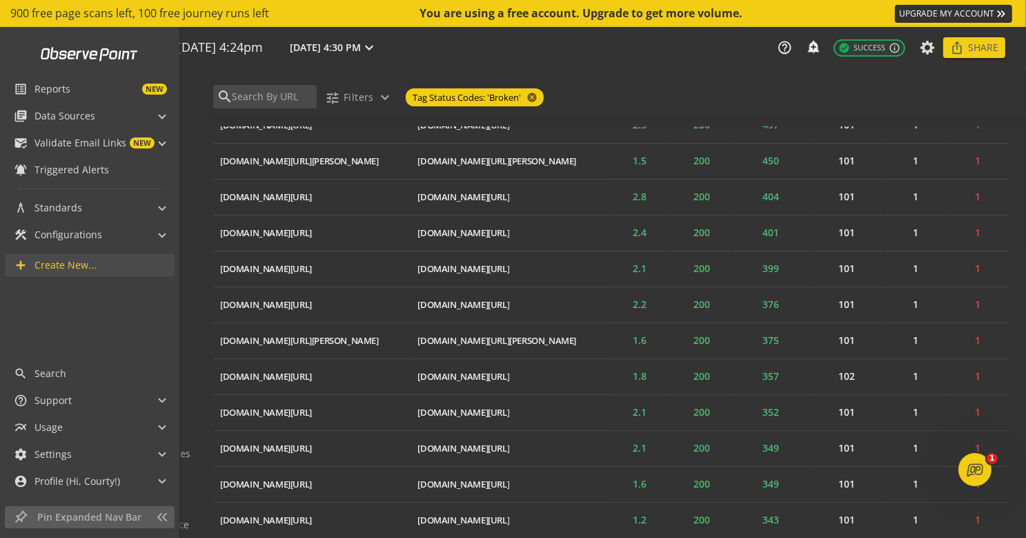
click at [84, 266] on span "Create New..." at bounding box center [66, 265] width 62 height 14
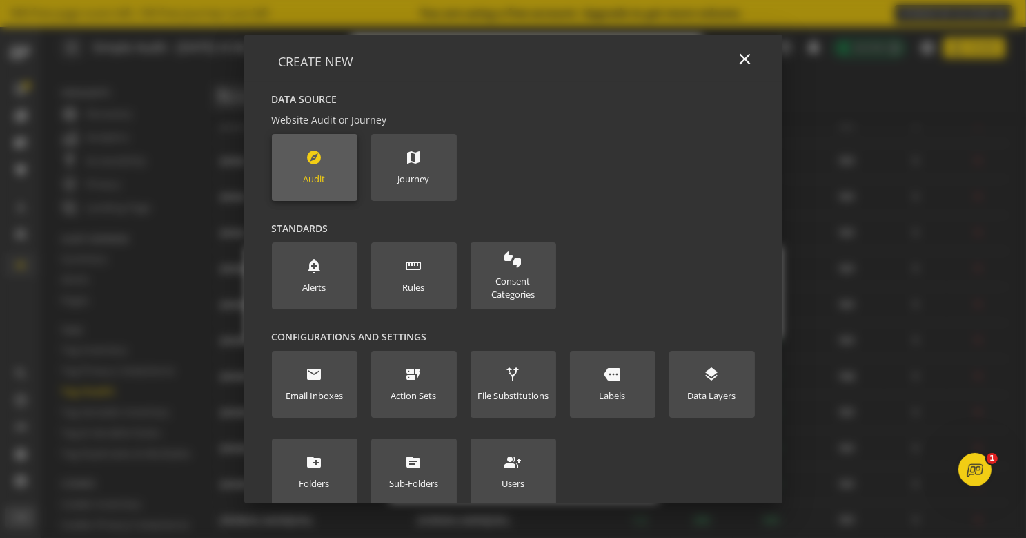
click at [322, 173] on div "Audit" at bounding box center [315, 179] width 22 height 13
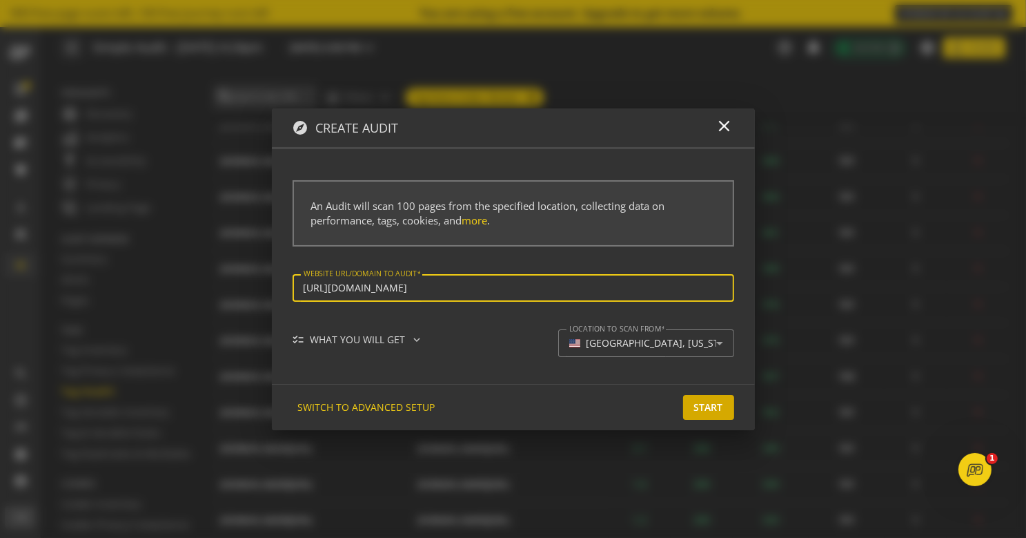
type input "[URL][DOMAIN_NAME]"
click at [705, 406] on span "Start" at bounding box center [708, 407] width 29 height 25
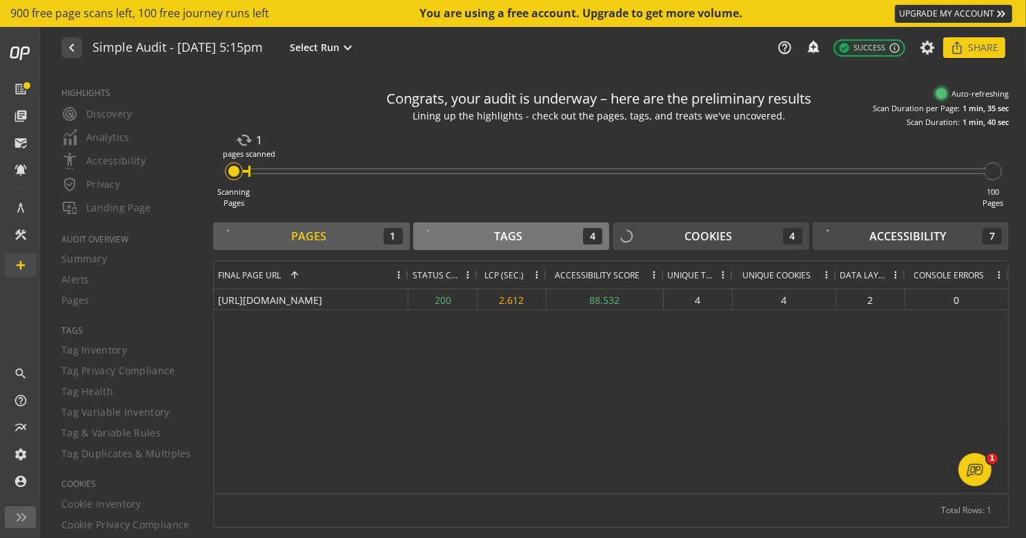
click at [537, 231] on div "Tags 4" at bounding box center [511, 236] width 183 height 17
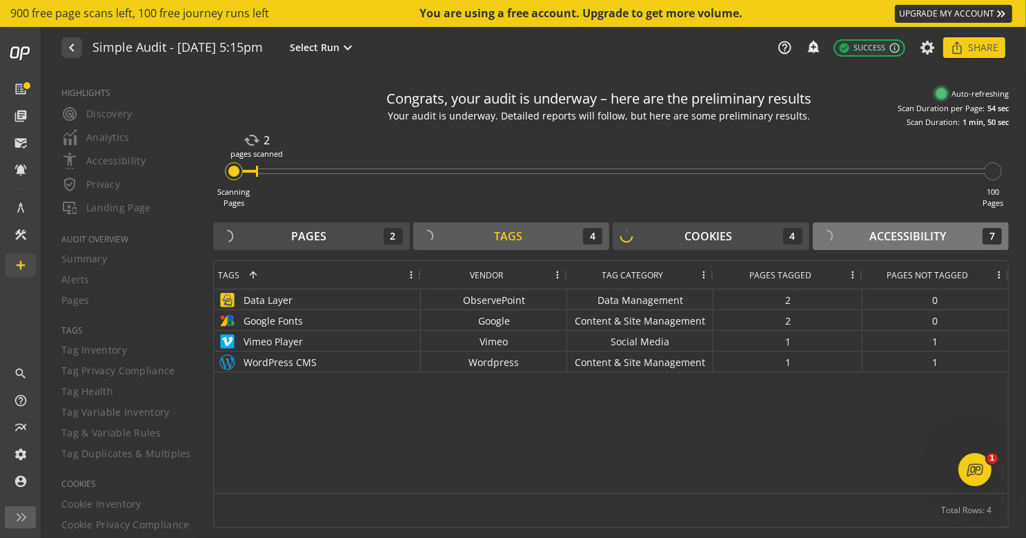
click at [878, 239] on div "Accessibility" at bounding box center [908, 236] width 77 height 16
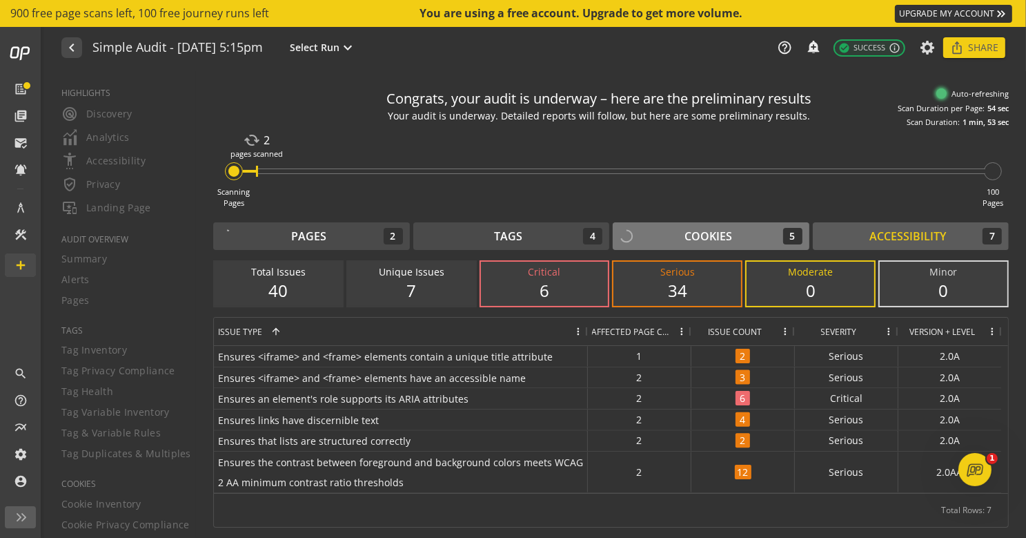
click at [695, 226] on button "Cookies 5" at bounding box center [711, 236] width 197 height 28
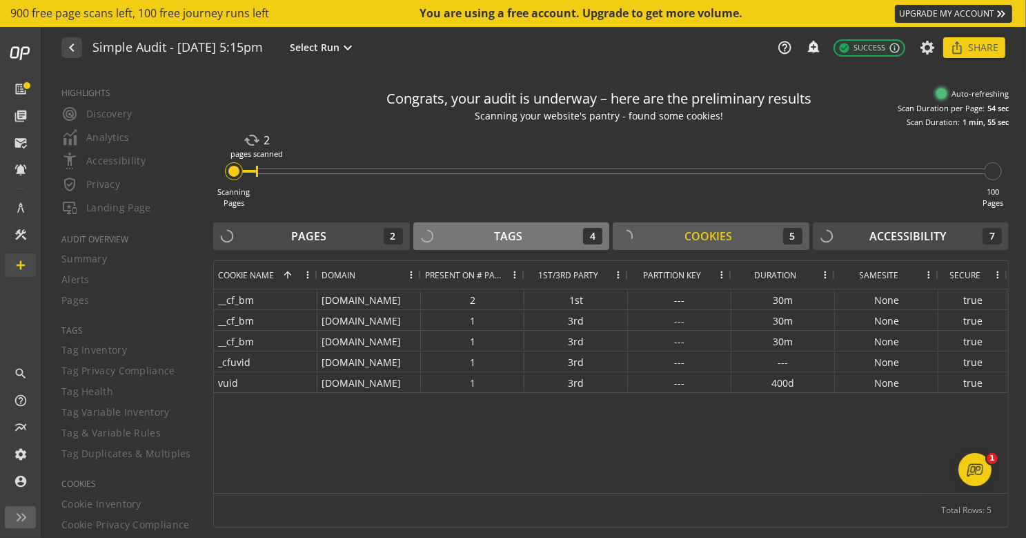
click at [506, 244] on button "Tags 4" at bounding box center [511, 236] width 197 height 28
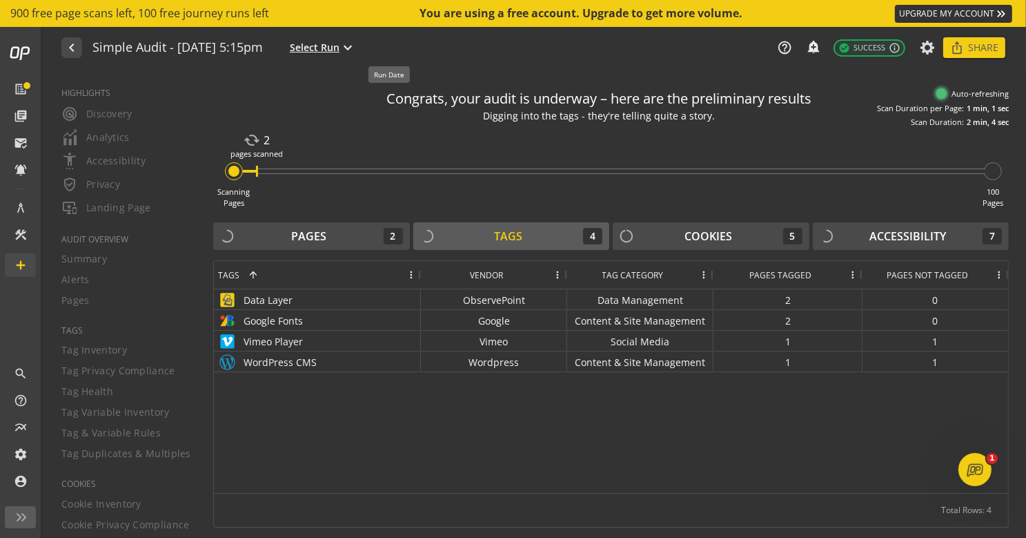
click at [340, 46] on span "Select Run" at bounding box center [315, 48] width 50 height 14
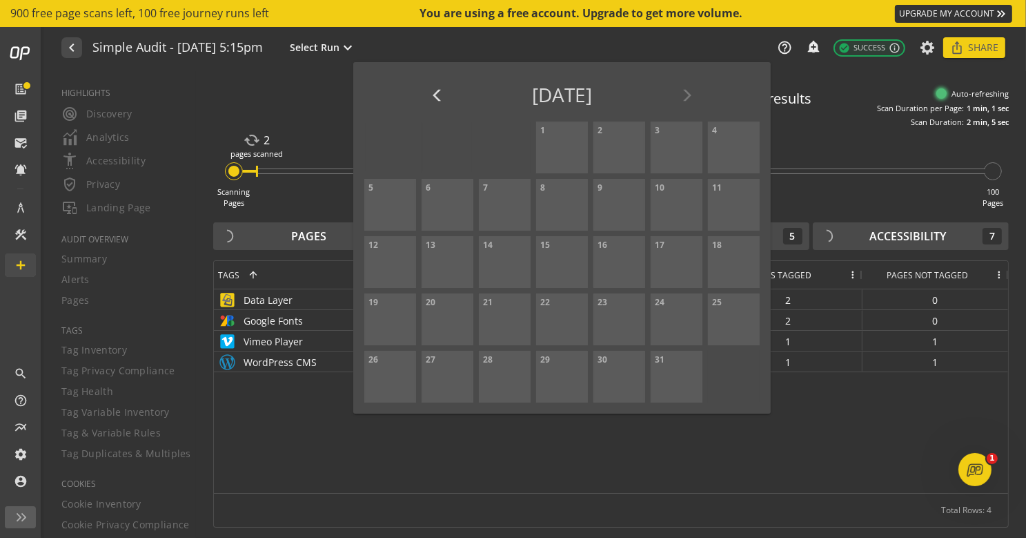
click at [440, 41] on div at bounding box center [513, 269] width 1026 height 538
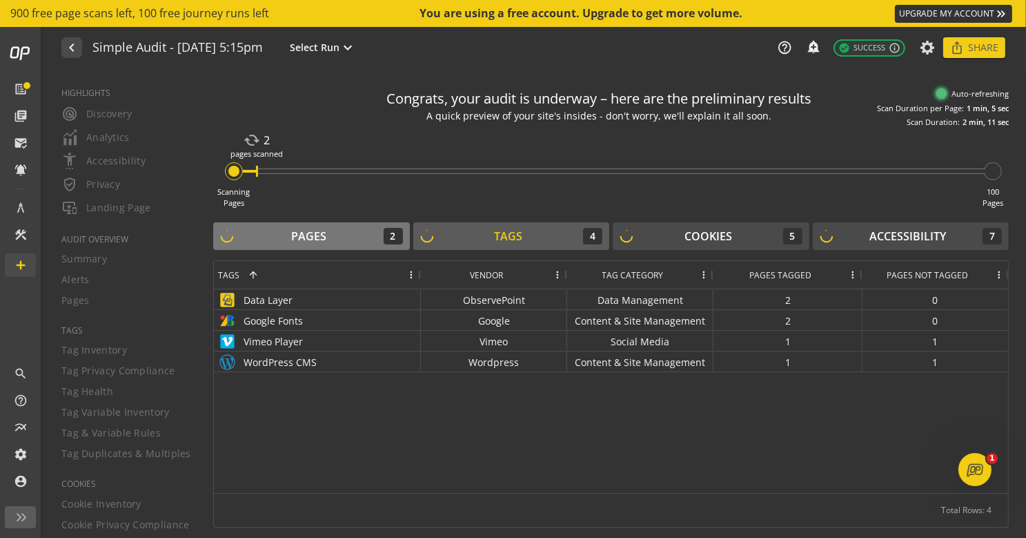
click at [365, 234] on div "Pages 2" at bounding box center [311, 236] width 183 height 17
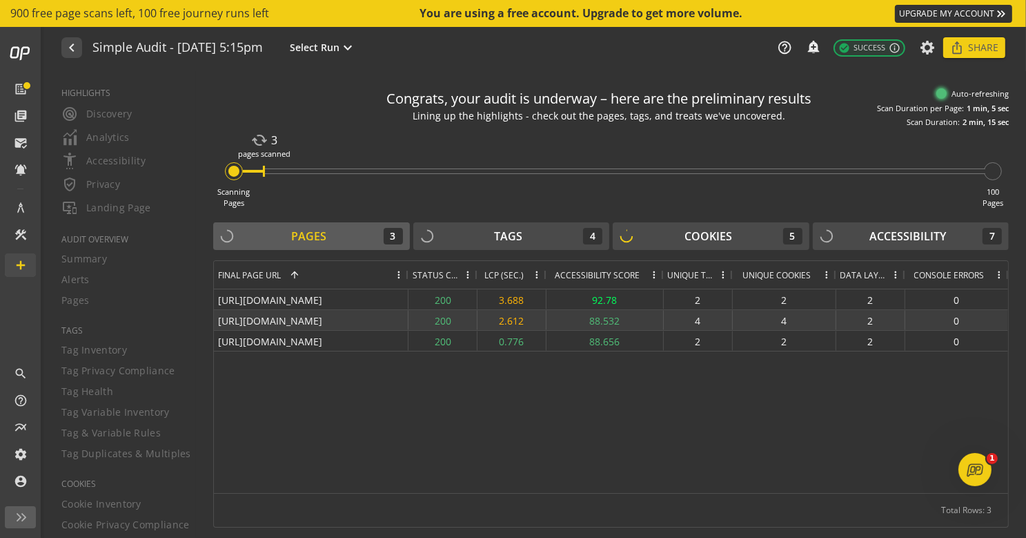
click at [337, 323] on div "[URL][DOMAIN_NAME]" at bounding box center [311, 320] width 195 height 20
click at [283, 319] on div "[URL][DOMAIN_NAME]" at bounding box center [311, 320] width 195 height 20
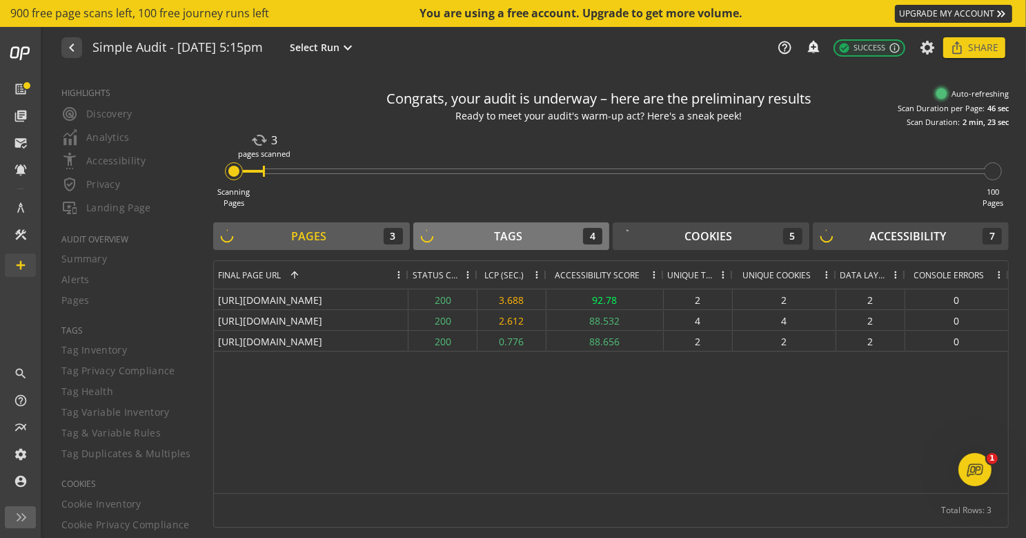
click at [478, 244] on div "Tags 4" at bounding box center [511, 236] width 183 height 17
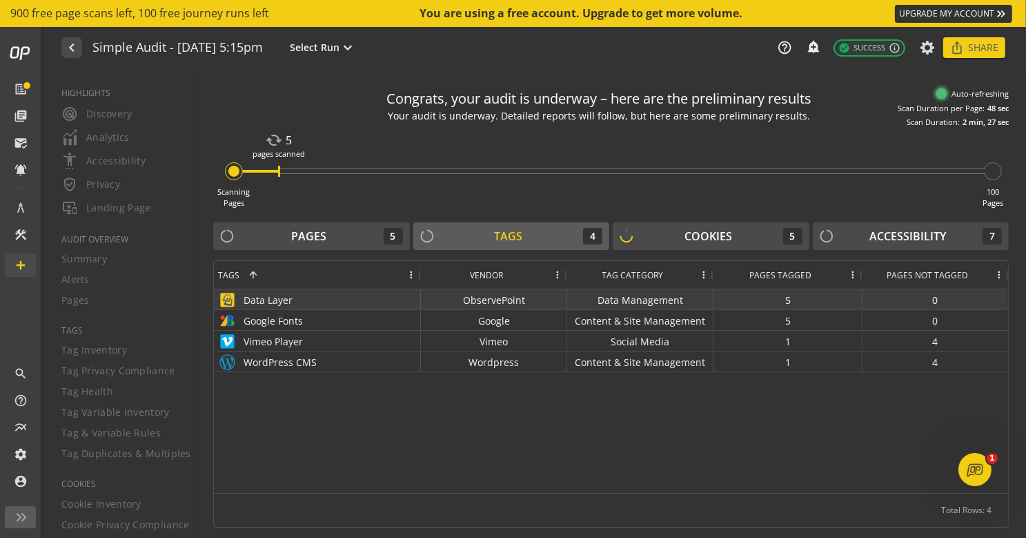
click at [270, 300] on div "Data Layer" at bounding box center [317, 300] width 199 height 20
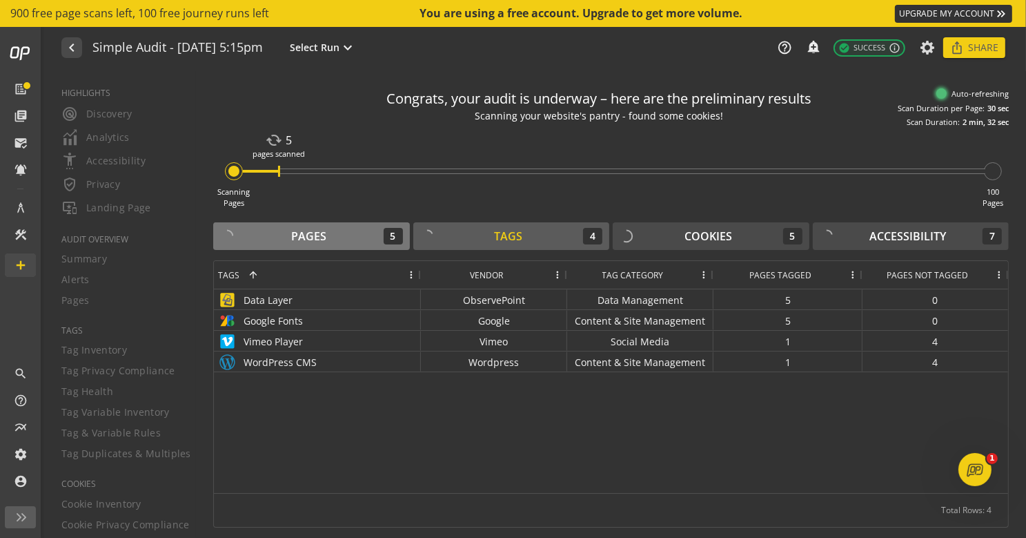
click at [351, 231] on div "Pages 5" at bounding box center [311, 236] width 183 height 17
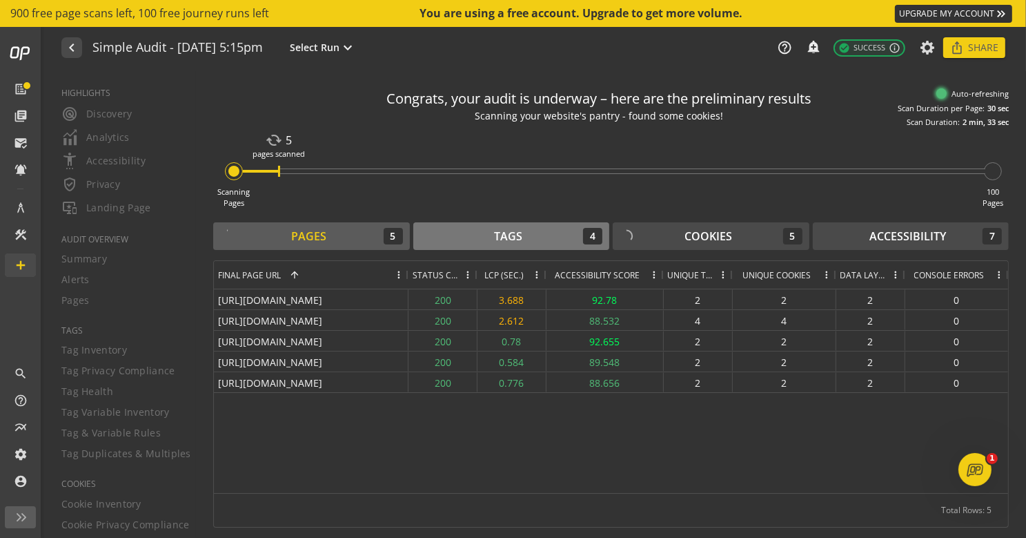
click at [427, 229] on icon at bounding box center [427, 236] width 19 height 19
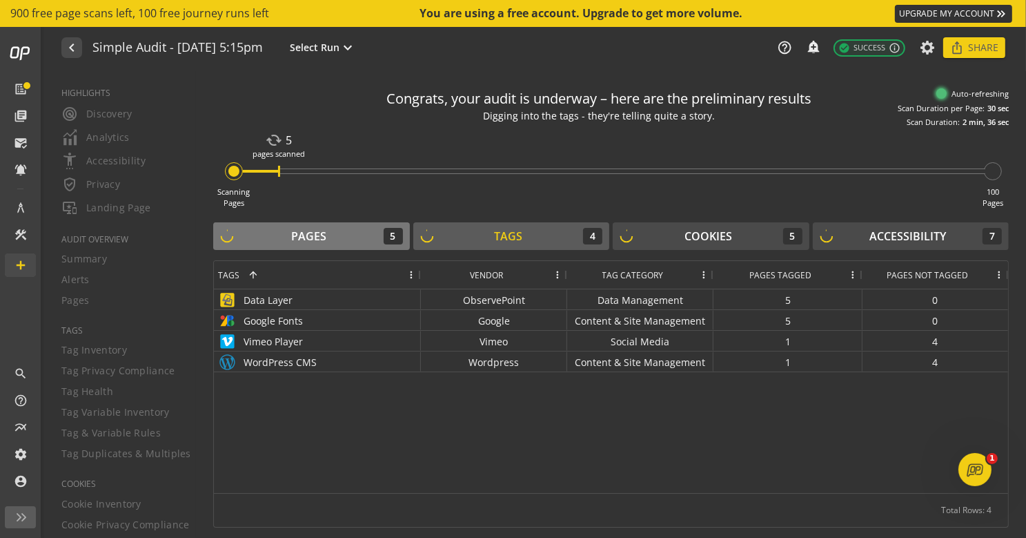
click at [341, 235] on div "Pages 5" at bounding box center [311, 236] width 183 height 17
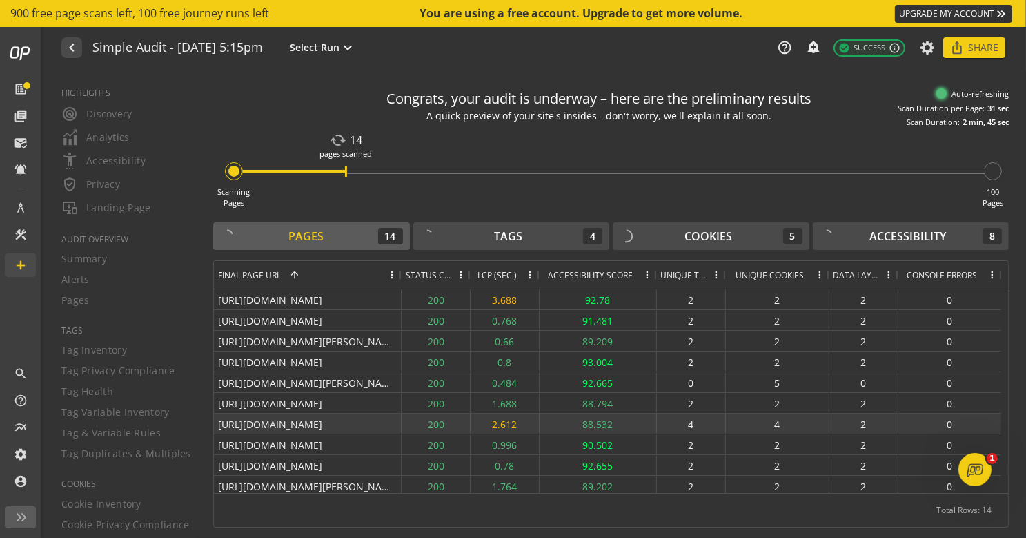
click at [365, 424] on div "[URL][DOMAIN_NAME]" at bounding box center [308, 423] width 188 height 20
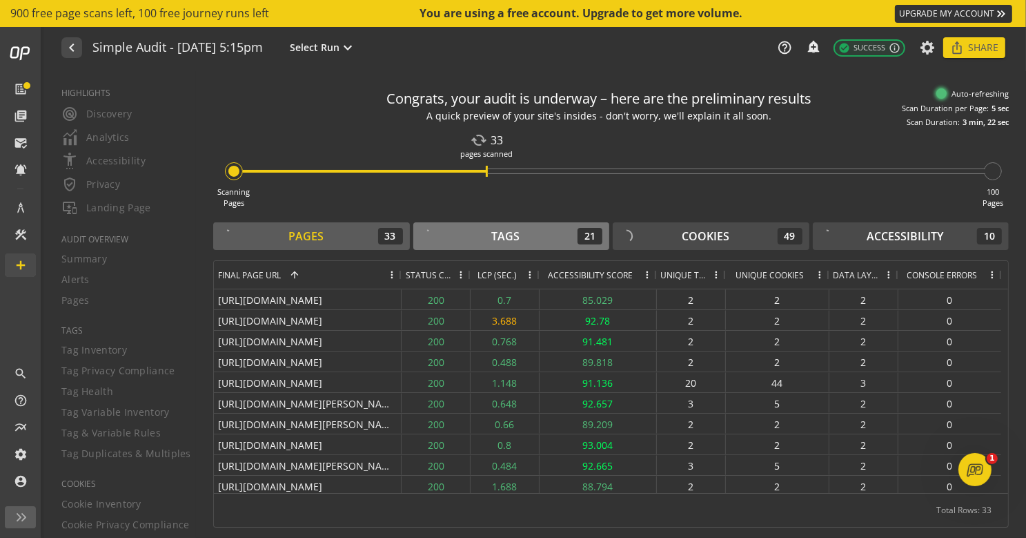
click at [536, 230] on div "Tags 21" at bounding box center [511, 236] width 183 height 17
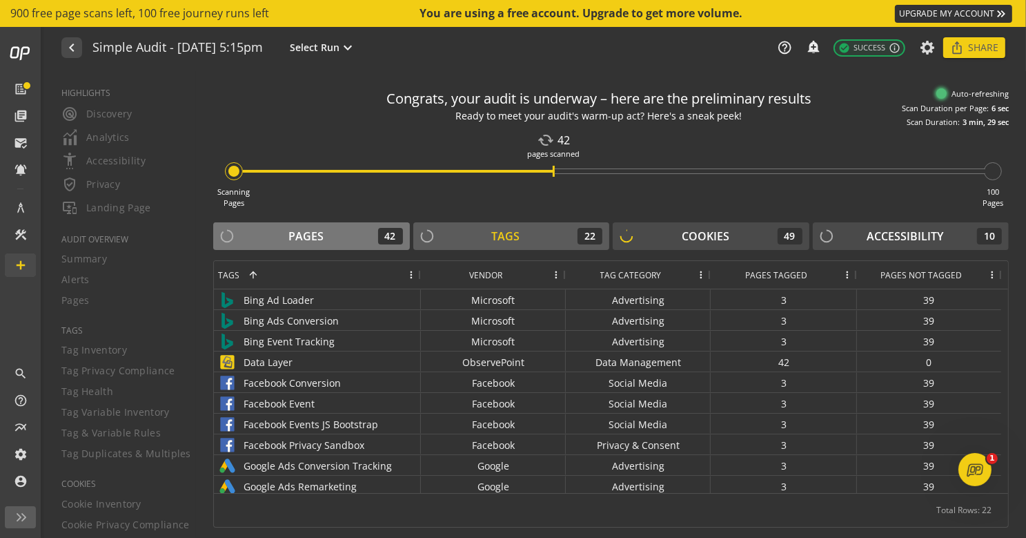
click at [323, 239] on div "Pages" at bounding box center [305, 236] width 35 height 16
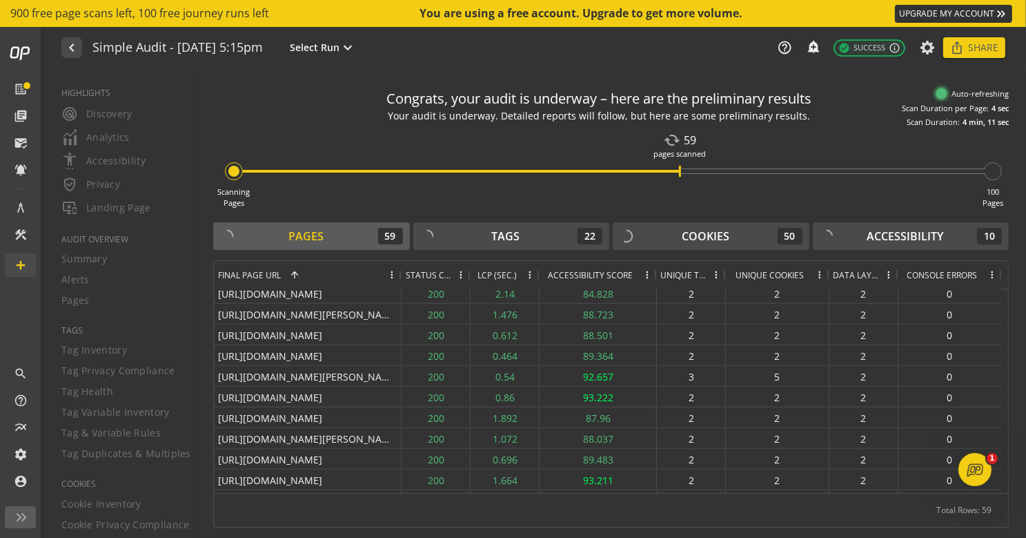
scroll to position [754, 0]
